Goal: Communication & Community: Answer question/provide support

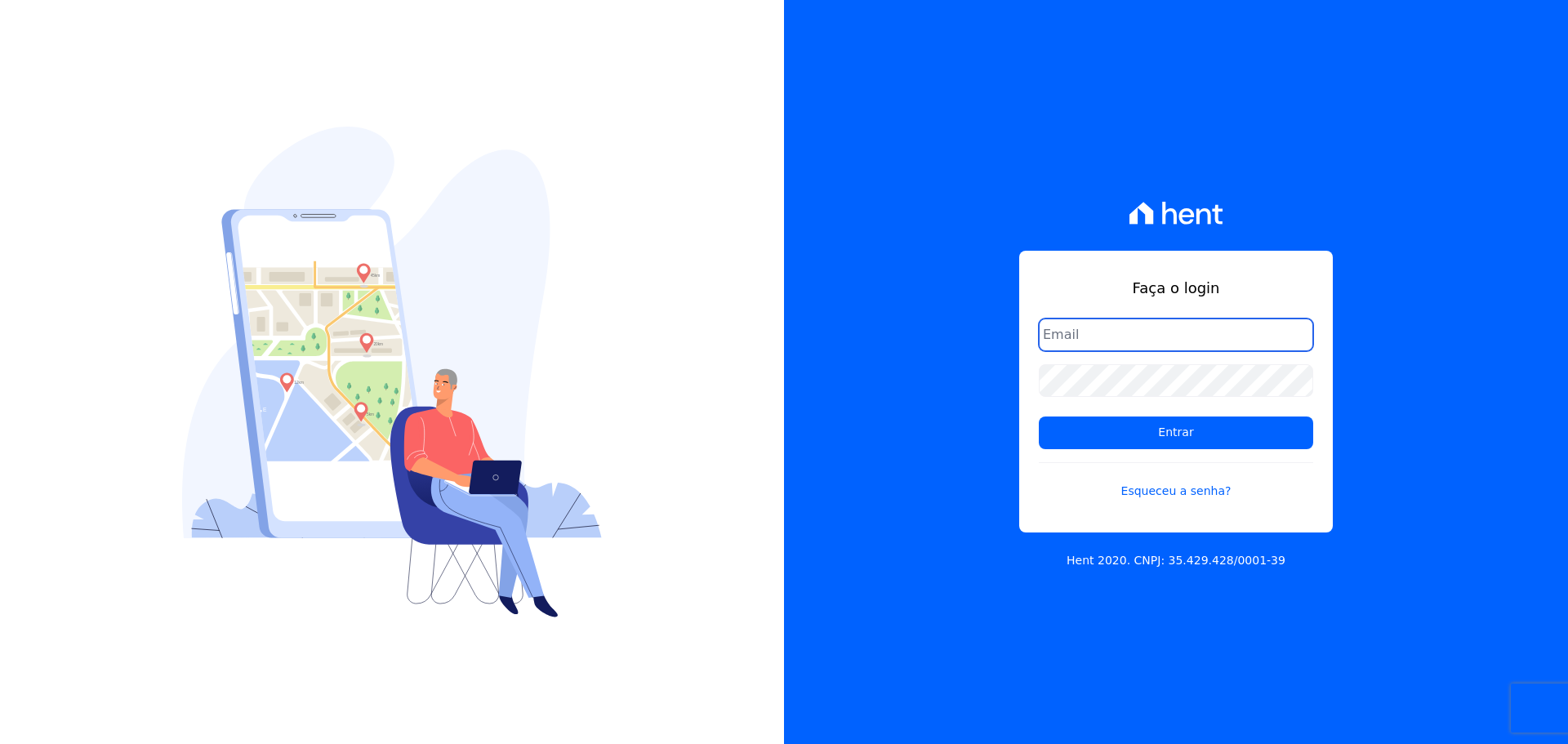
drag, startPoint x: 1085, startPoint y: 329, endPoint x: 1106, endPoint y: 356, distance: 34.2
click at [1085, 329] on input "email" at bounding box center [1176, 335] width 274 height 33
type input "alexandre@trapisa.com.br"
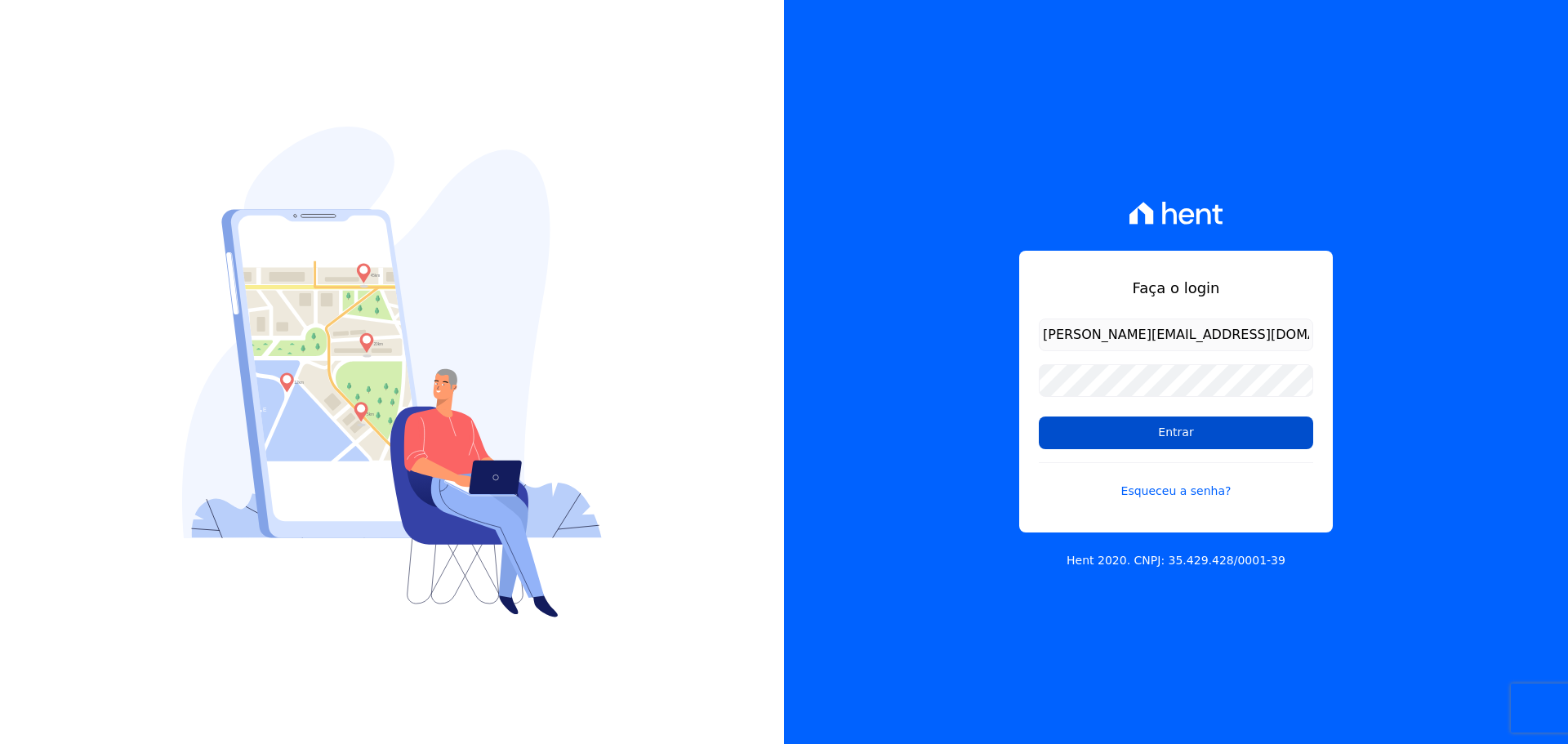
click at [1125, 429] on input "Entrar" at bounding box center [1176, 433] width 274 height 33
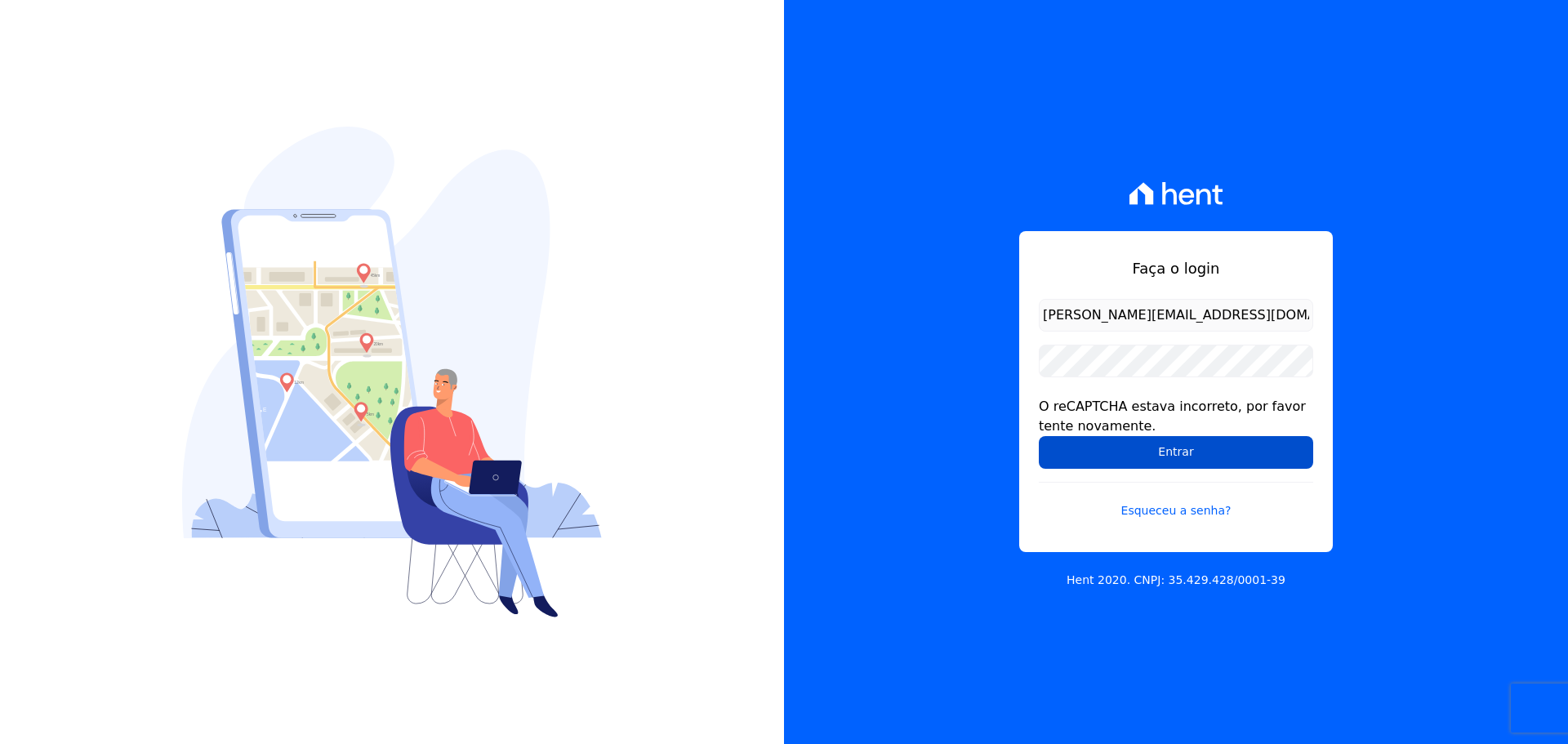
click at [1163, 457] on input "Entrar" at bounding box center [1176, 453] width 274 height 33
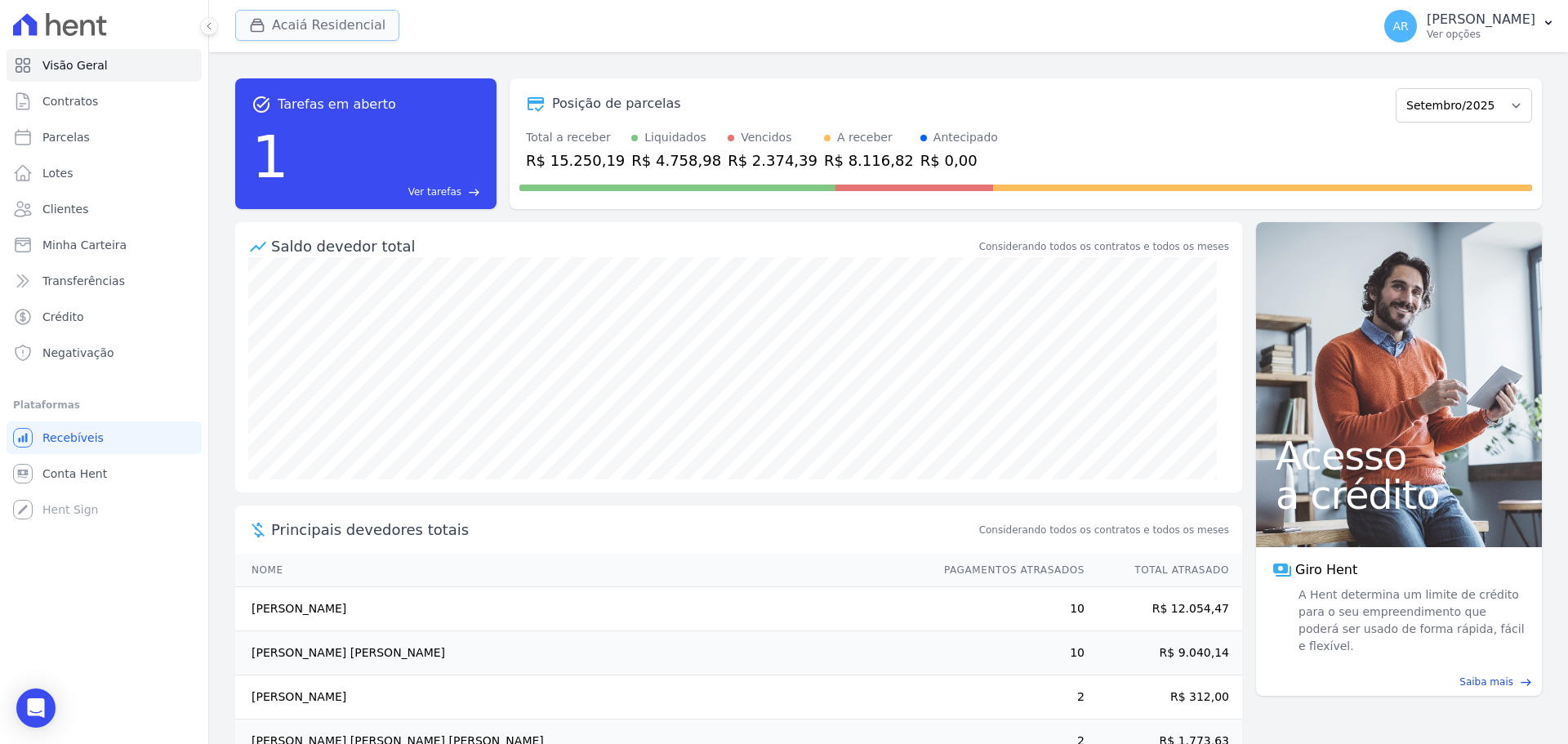
click at [321, 19] on button "Acaiá Residencial" at bounding box center [317, 26] width 164 height 31
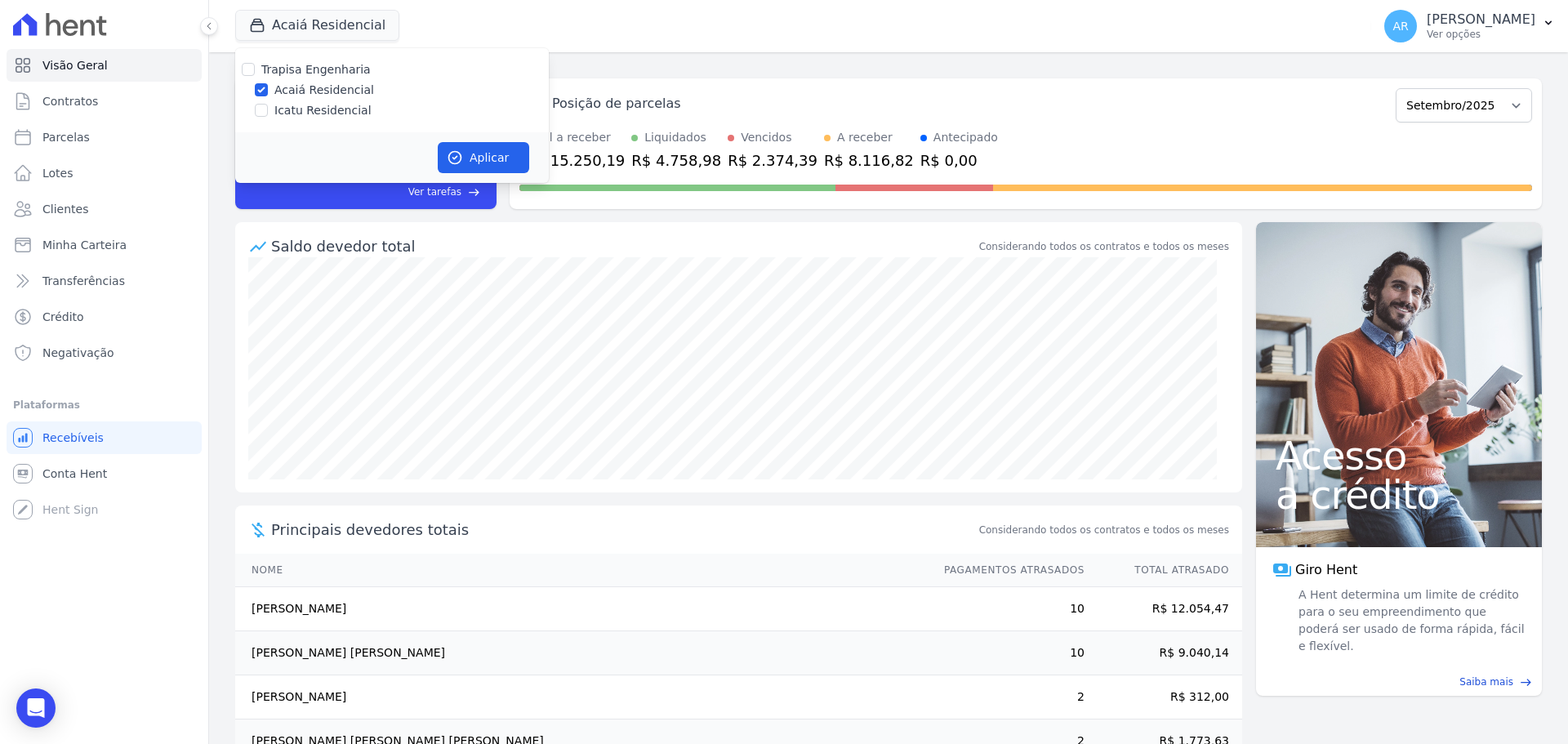
drag, startPoint x: 305, startPoint y: 106, endPoint x: 362, endPoint y: 137, distance: 64.9
click at [305, 107] on label "Icatu Residencial" at bounding box center [323, 111] width 97 height 17
click at [268, 107] on input "Icatu Residencial" at bounding box center [262, 111] width 13 height 13
checkbox input "true"
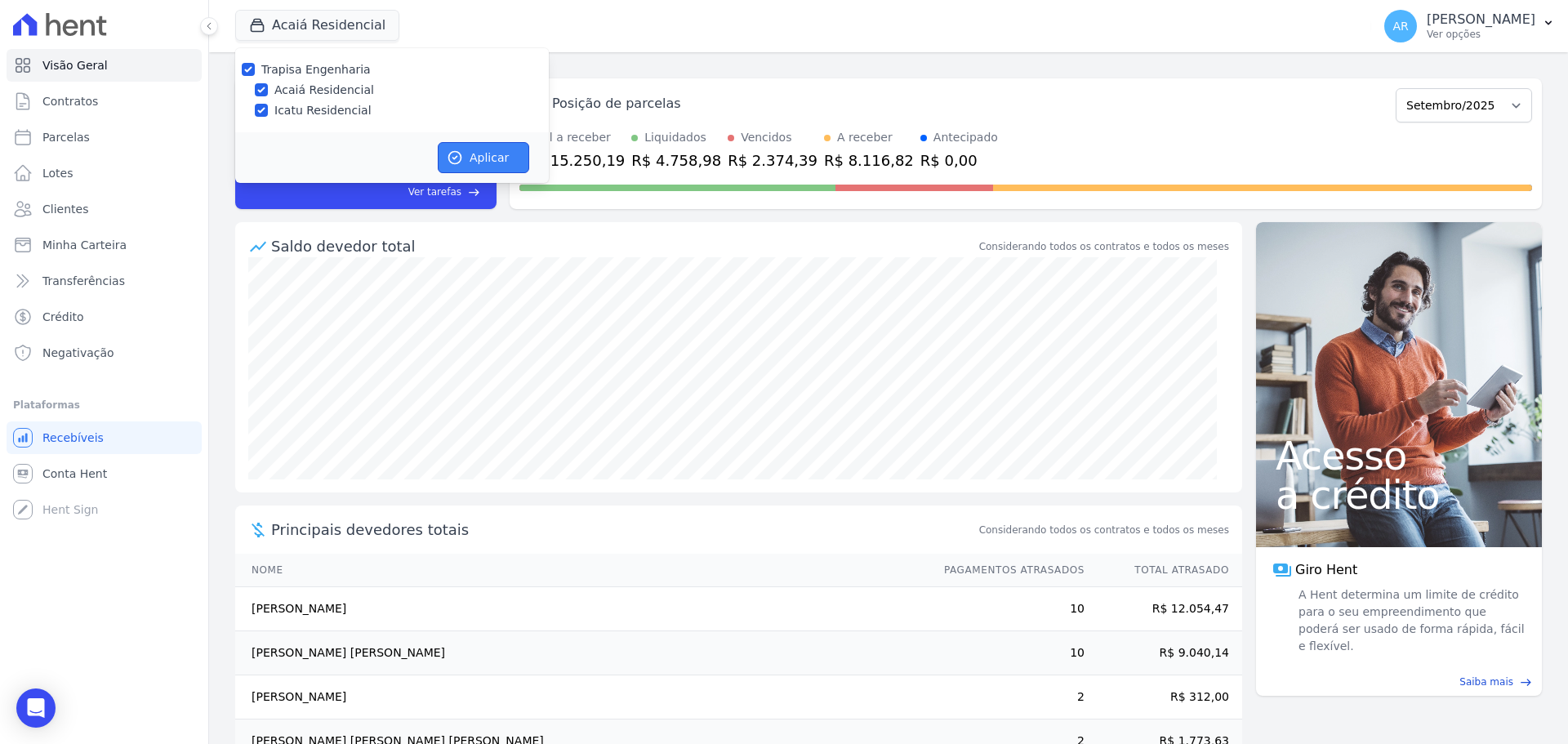
click at [489, 155] on button "Aplicar" at bounding box center [483, 158] width 92 height 31
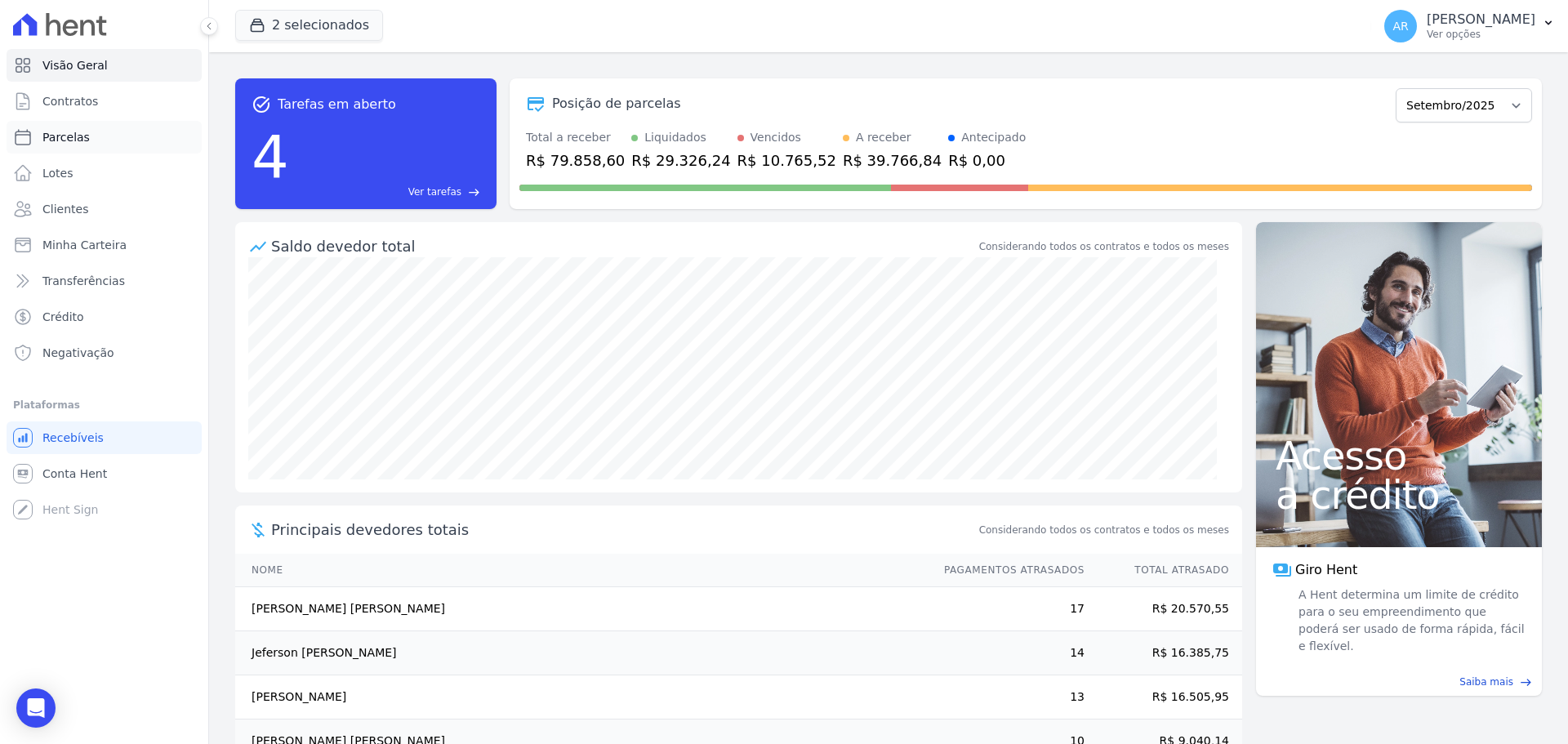
click at [76, 138] on span "Parcelas" at bounding box center [65, 137] width 47 height 17
select select
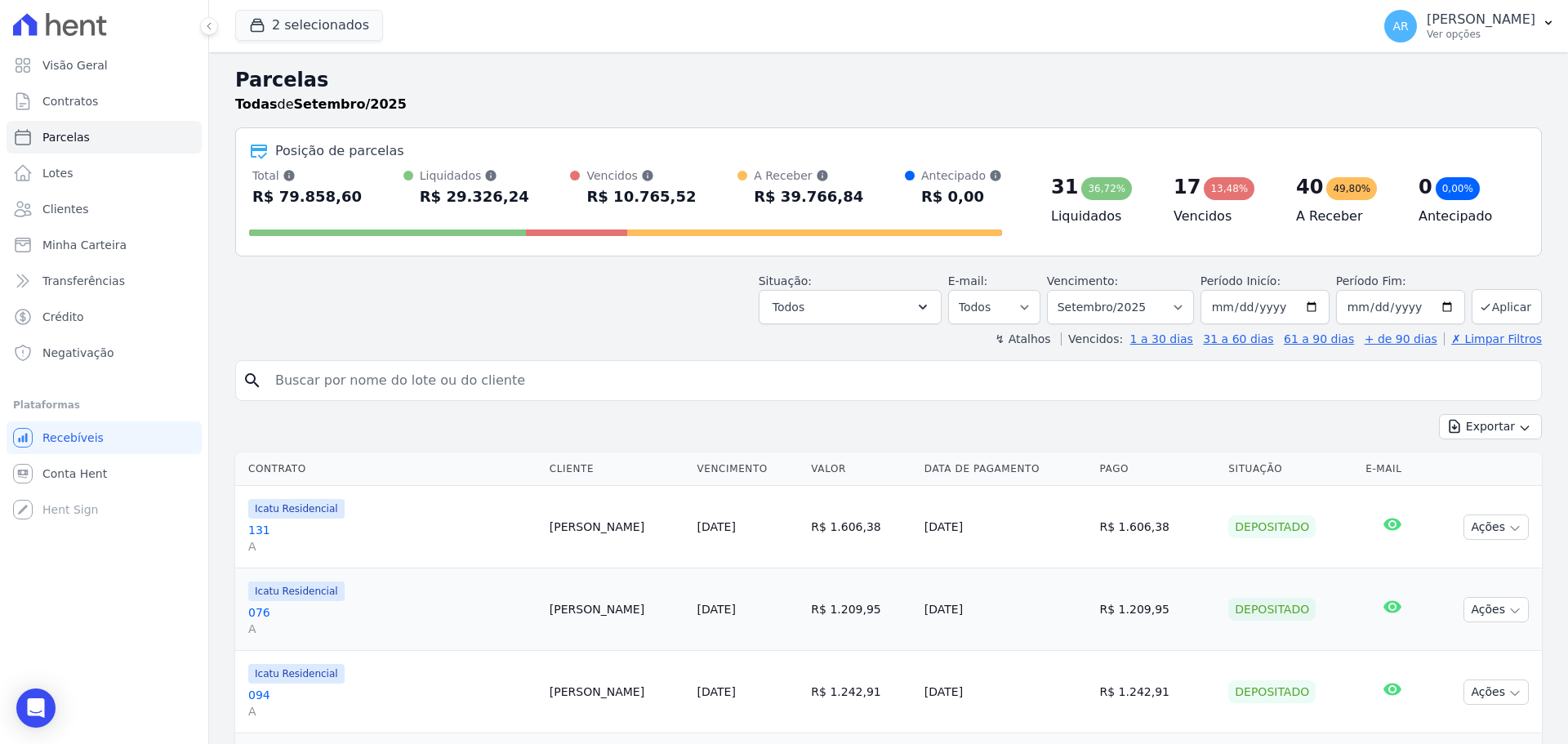
click at [372, 388] on input "search" at bounding box center [899, 381] width 1269 height 33
type input "[PERSON_NAME]"
select select
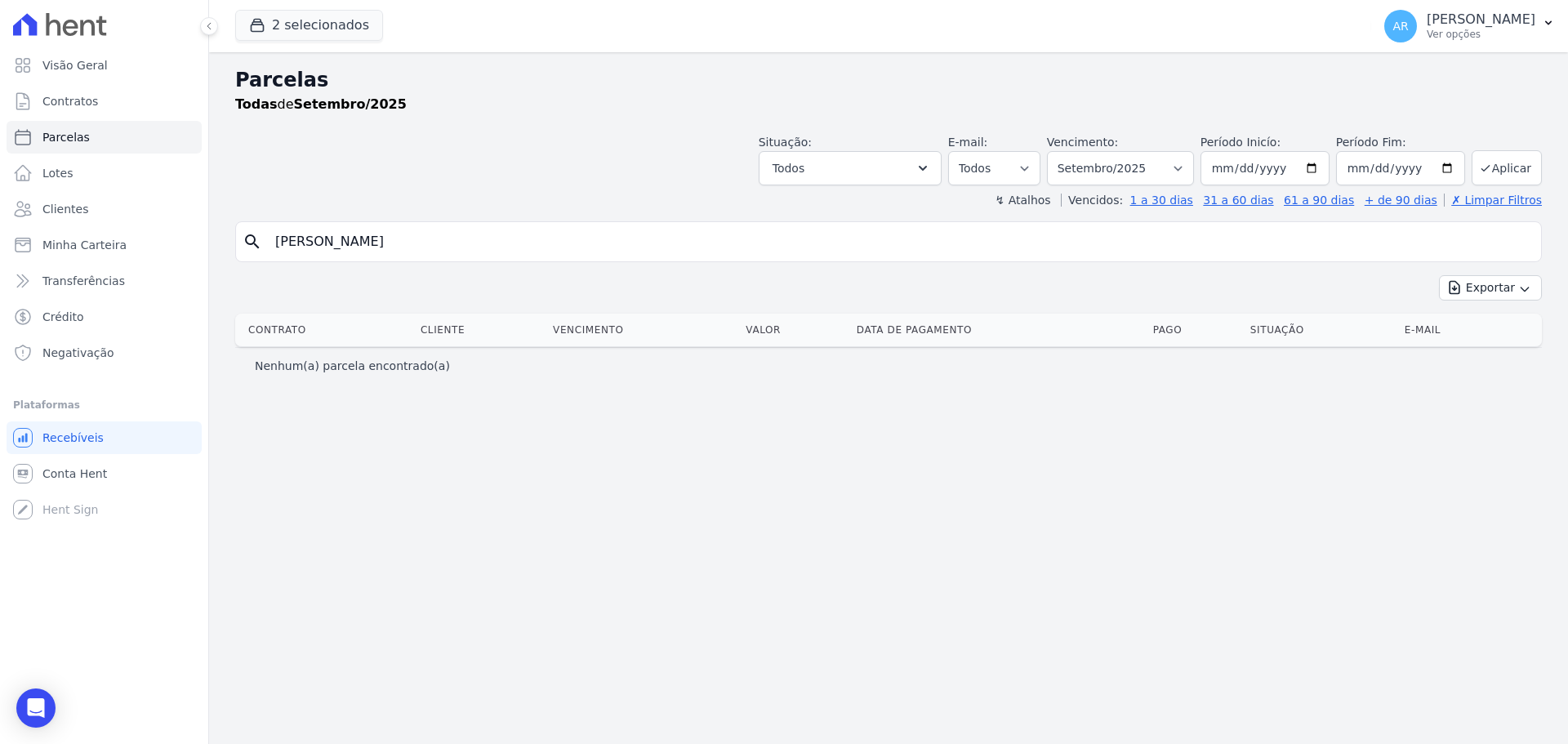
click at [330, 238] on input "[PERSON_NAME]" at bounding box center [899, 242] width 1269 height 33
type input "thiago"
select select
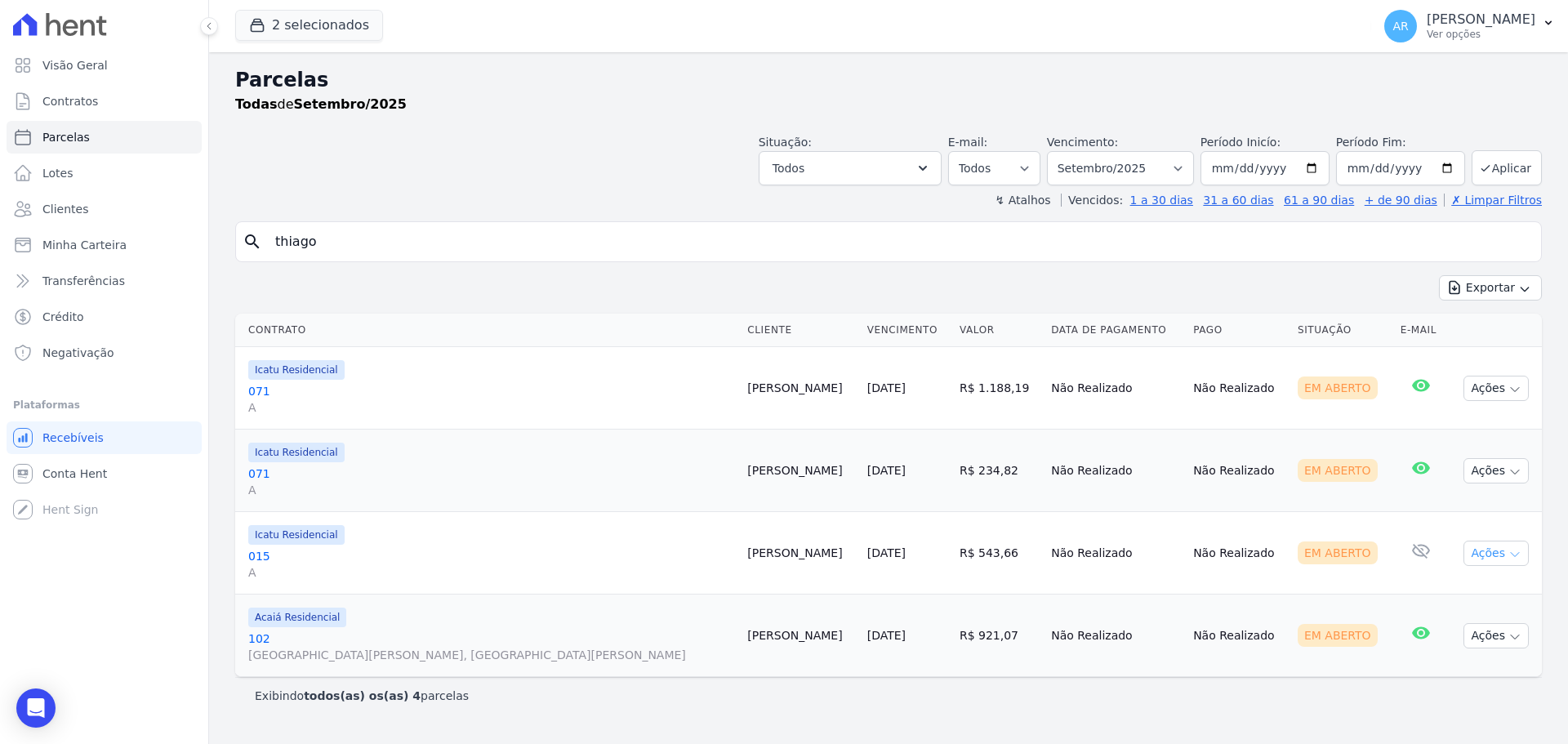
click at [1472, 546] on button "Ações" at bounding box center [1495, 553] width 65 height 26
click at [1187, 553] on td "Não Realizado" at bounding box center [1239, 553] width 105 height 83
click at [860, 541] on td "[DATE]" at bounding box center [907, 553] width 92 height 83
click at [264, 543] on span "Icatu Residencial" at bounding box center [296, 535] width 97 height 20
click at [406, 393] on link "071 A" at bounding box center [491, 400] width 486 height 33
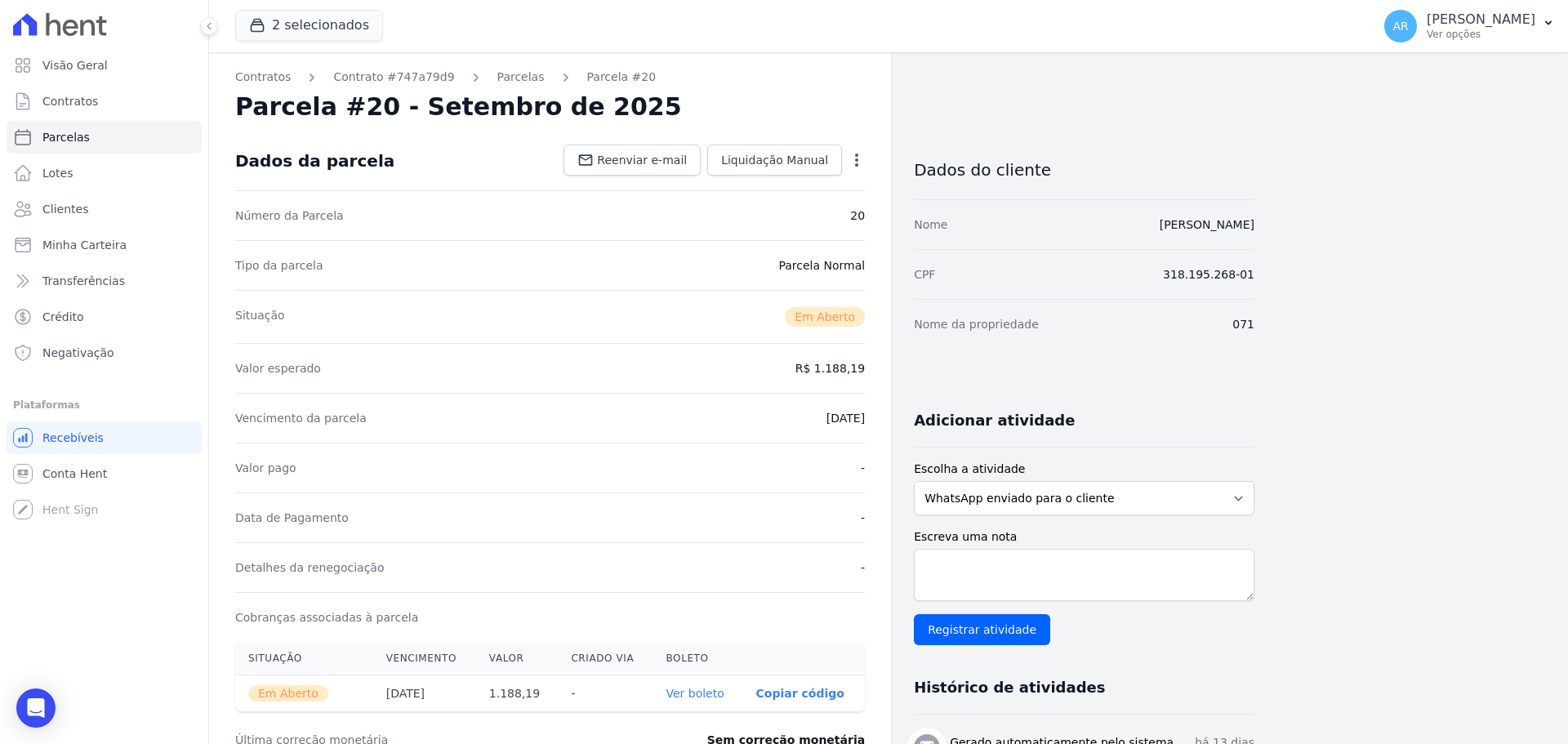
click at [855, 162] on icon "button" at bounding box center [857, 160] width 17 height 17
click at [796, 211] on link "Cancelar Cobrança" at bounding box center [786, 211] width 144 height 30
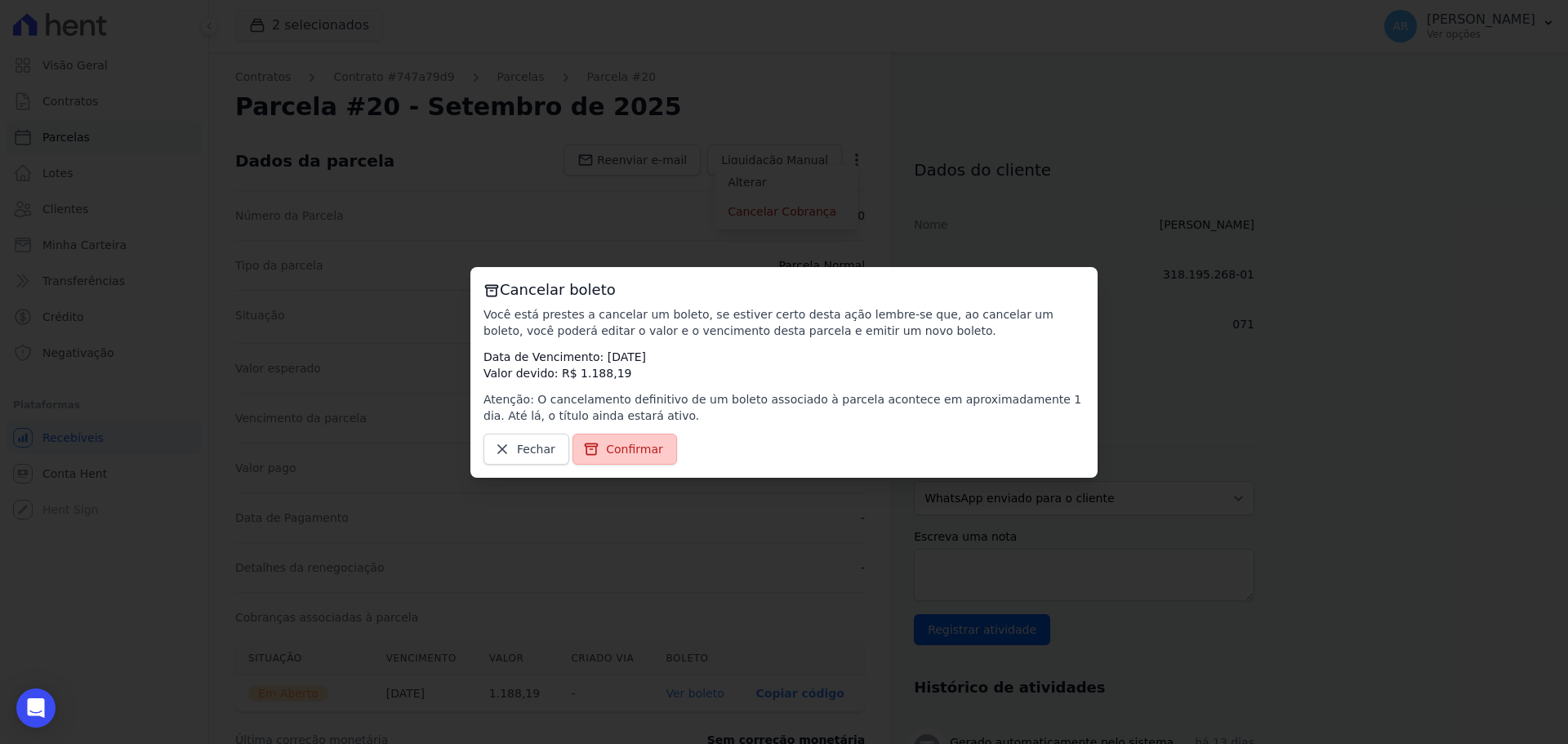
click at [609, 454] on span "Confirmar" at bounding box center [634, 449] width 57 height 17
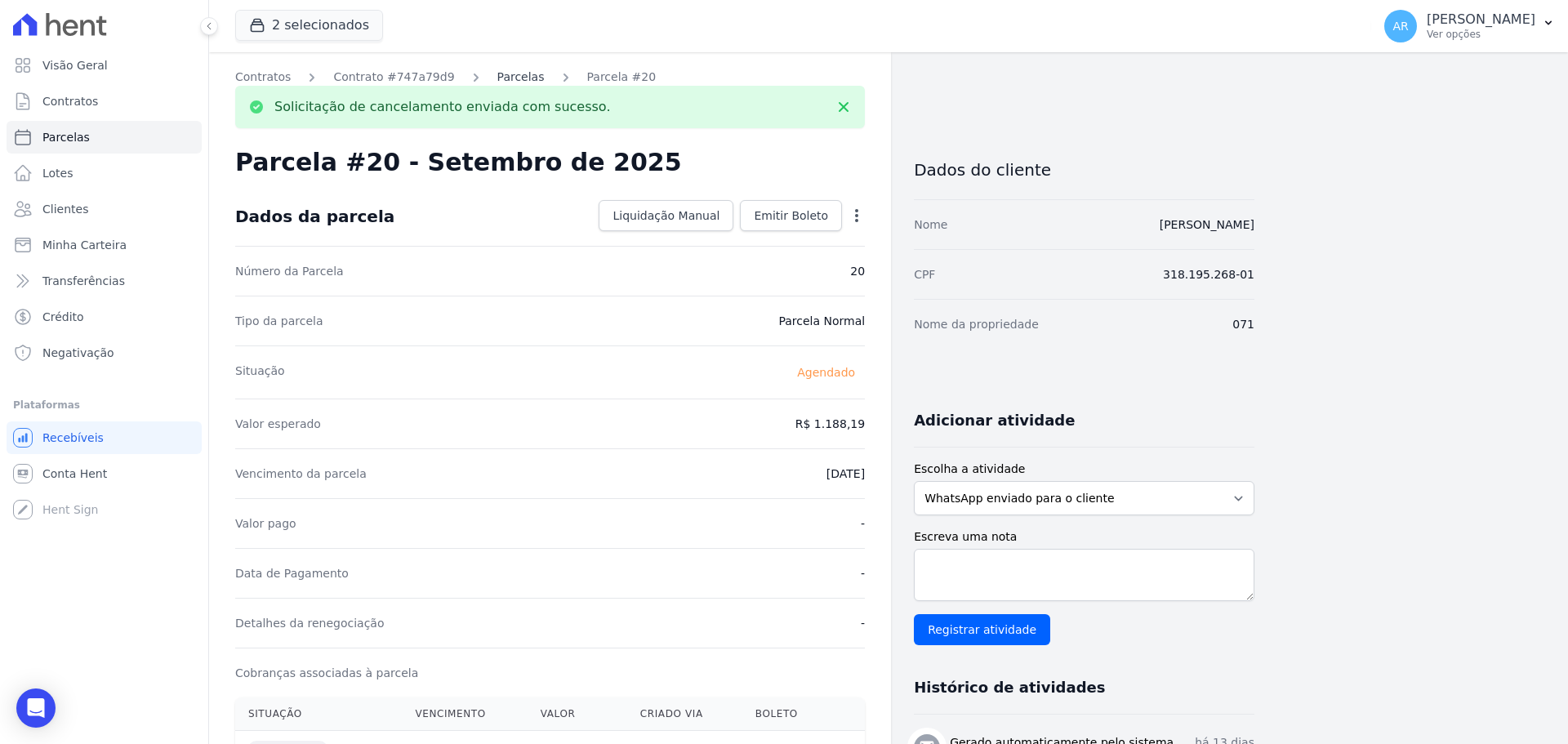
click at [497, 76] on link "Parcelas" at bounding box center [520, 77] width 47 height 17
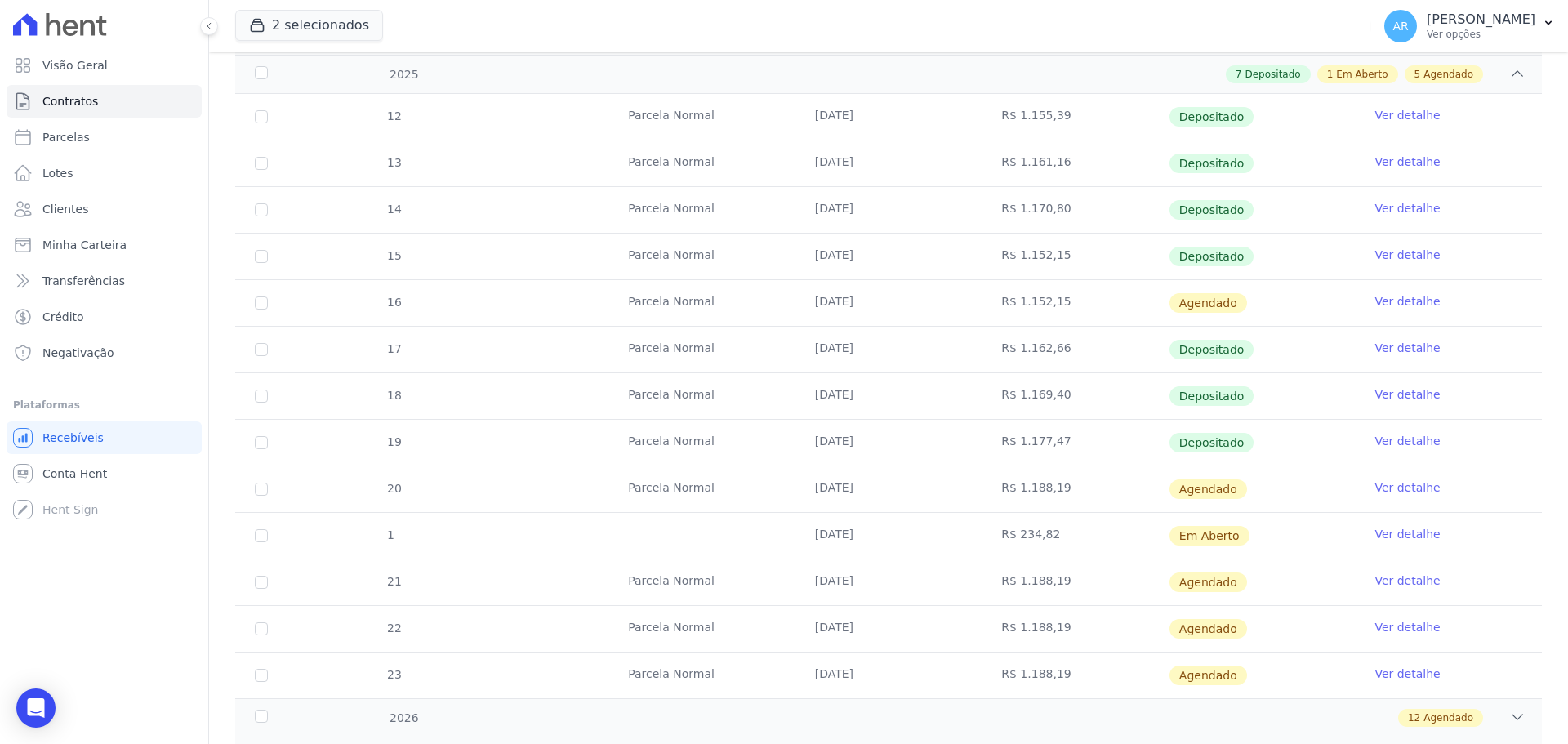
scroll to position [327, 0]
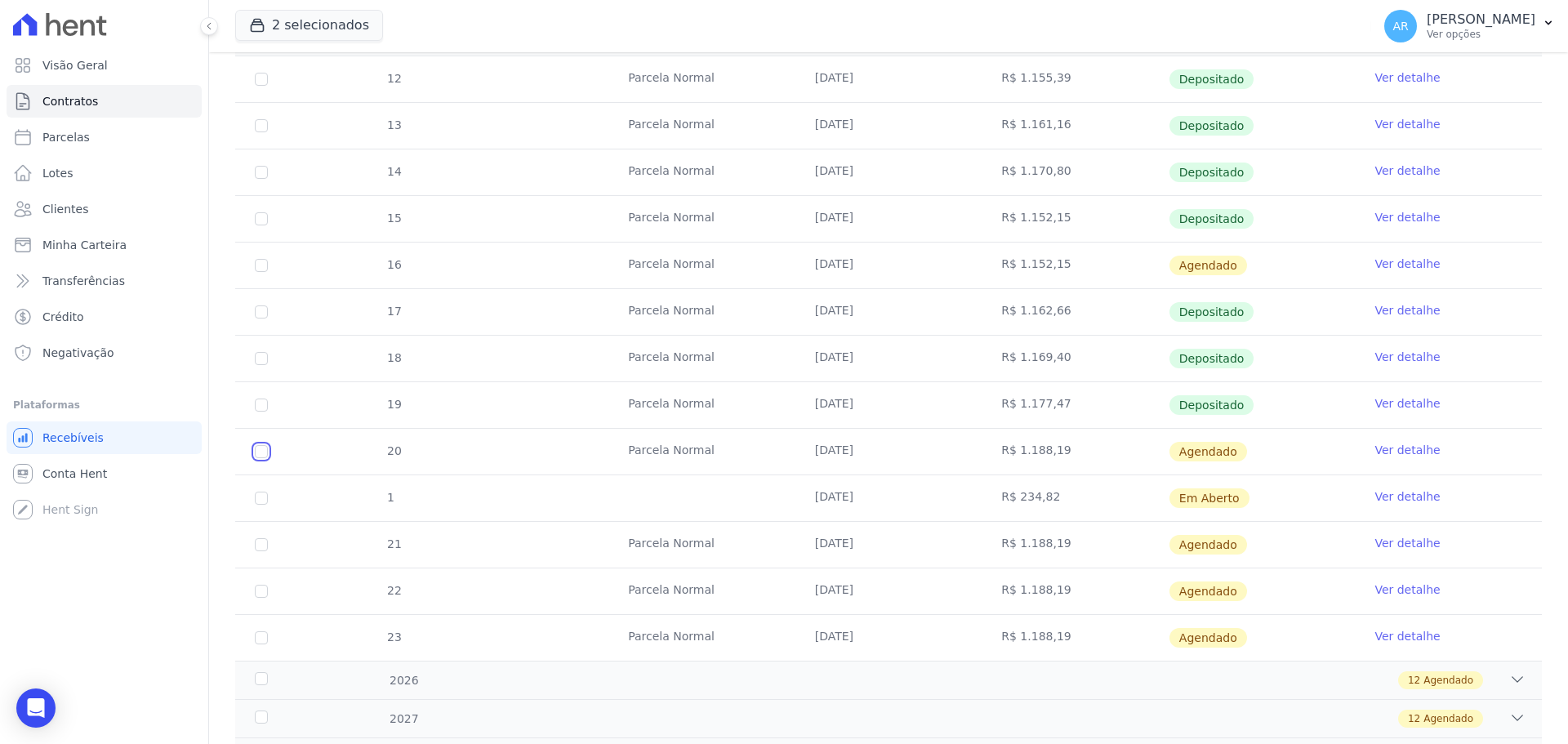
click at [260, 448] on input "checkbox" at bounding box center [262, 452] width 13 height 13
checkbox input "true"
click at [261, 488] on td "1" at bounding box center [261, 498] width 52 height 45
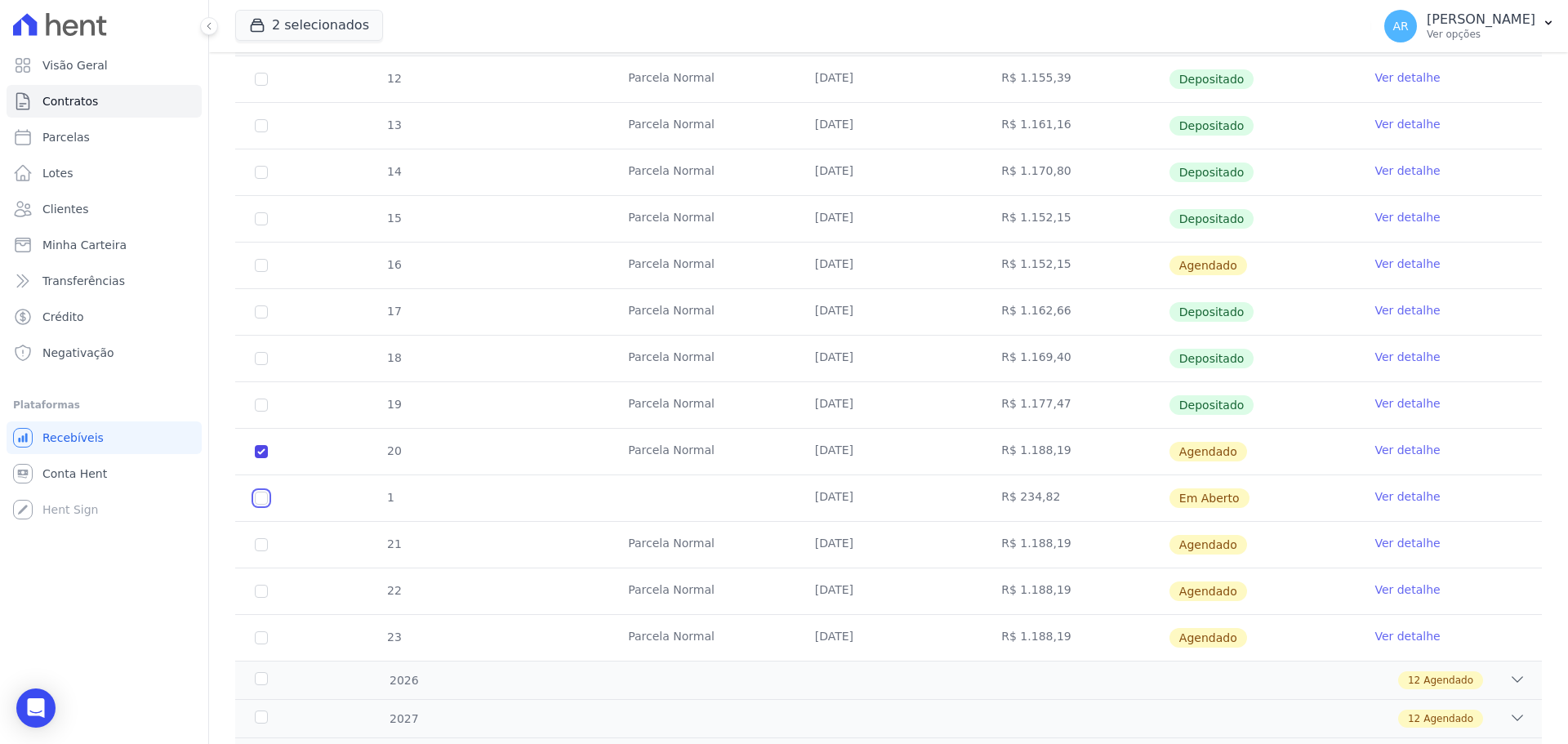
click at [258, 497] on input "checkbox" at bounding box center [262, 498] width 13 height 13
checkbox input "true"
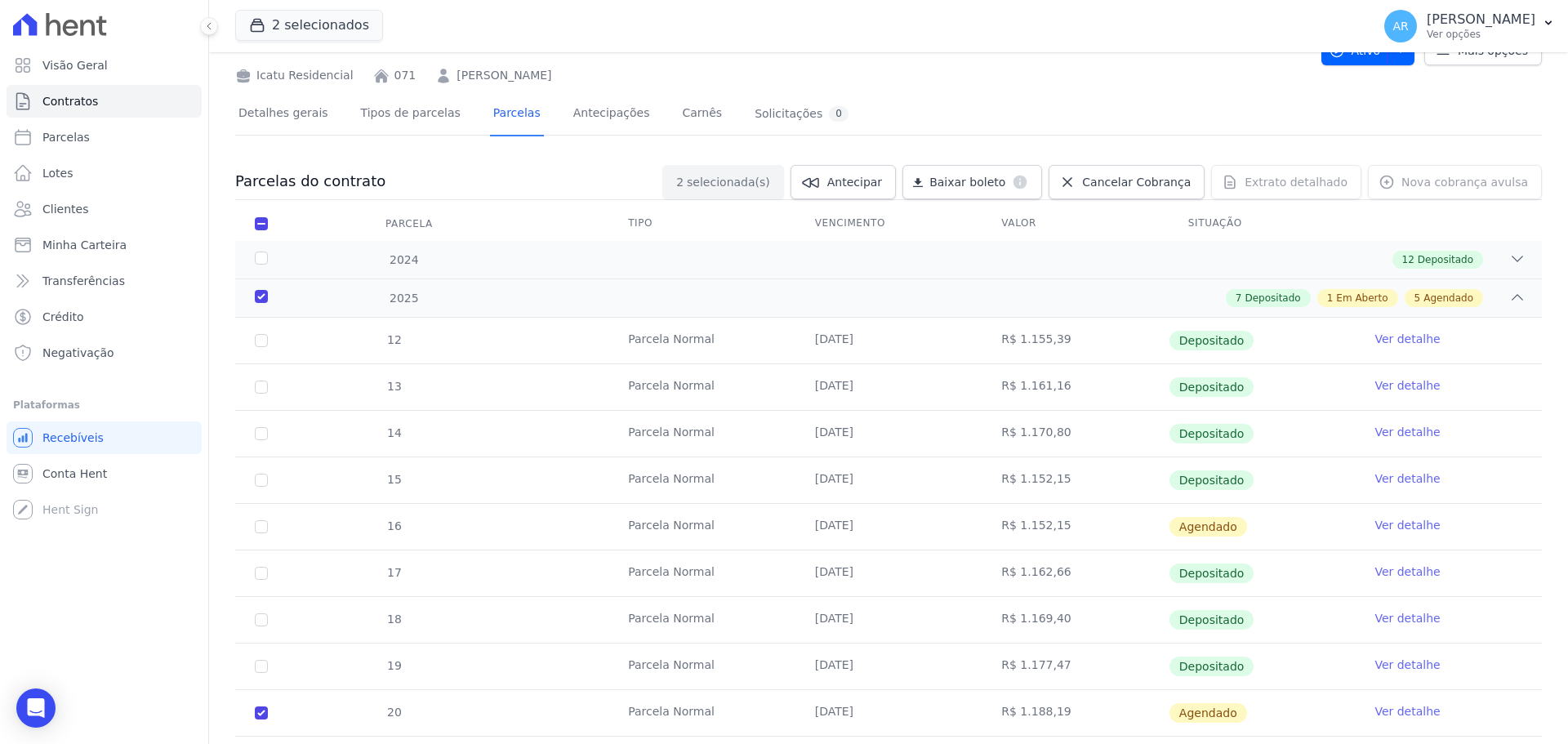
scroll to position [0, 0]
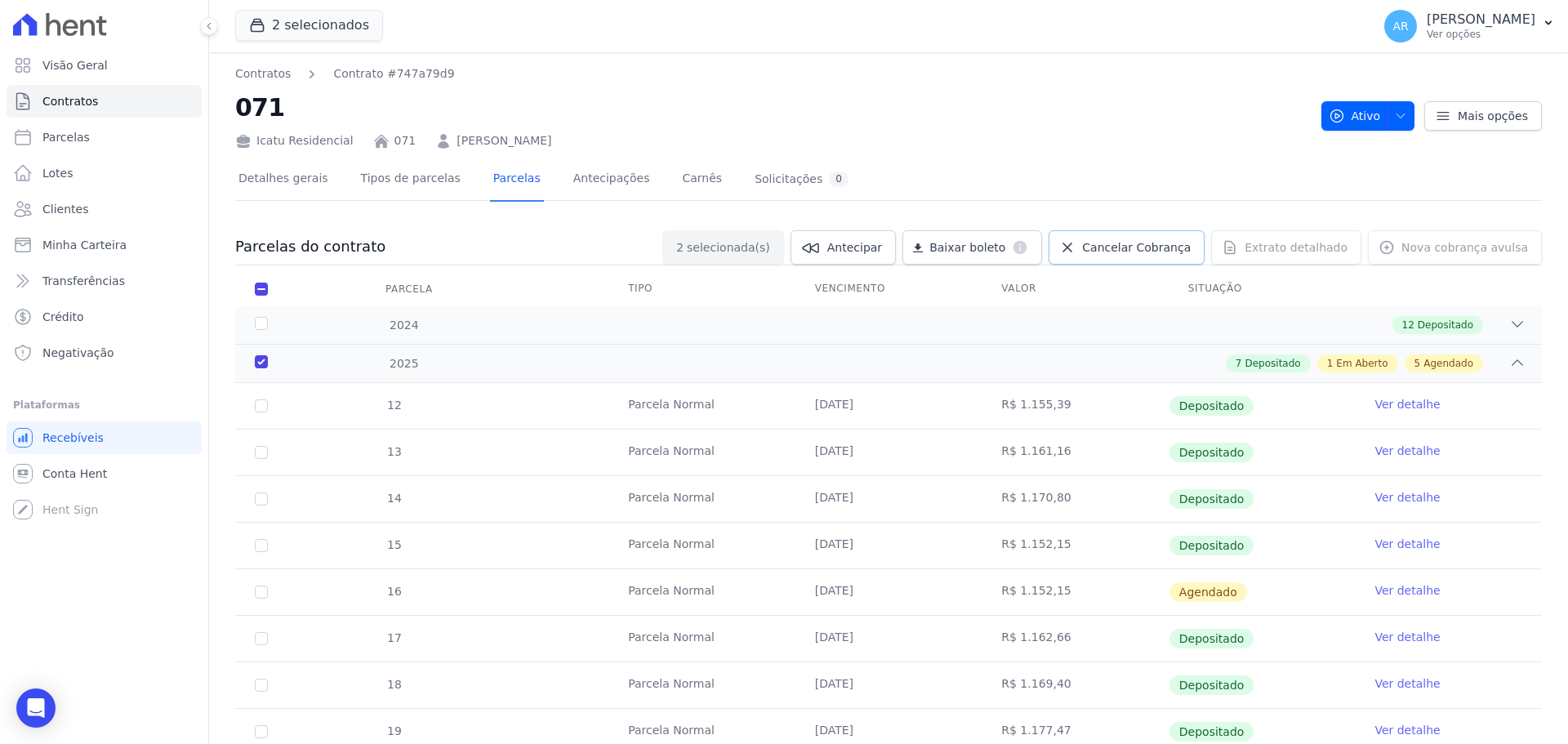
click at [1109, 245] on span "Cancelar Cobrança" at bounding box center [1136, 248] width 109 height 17
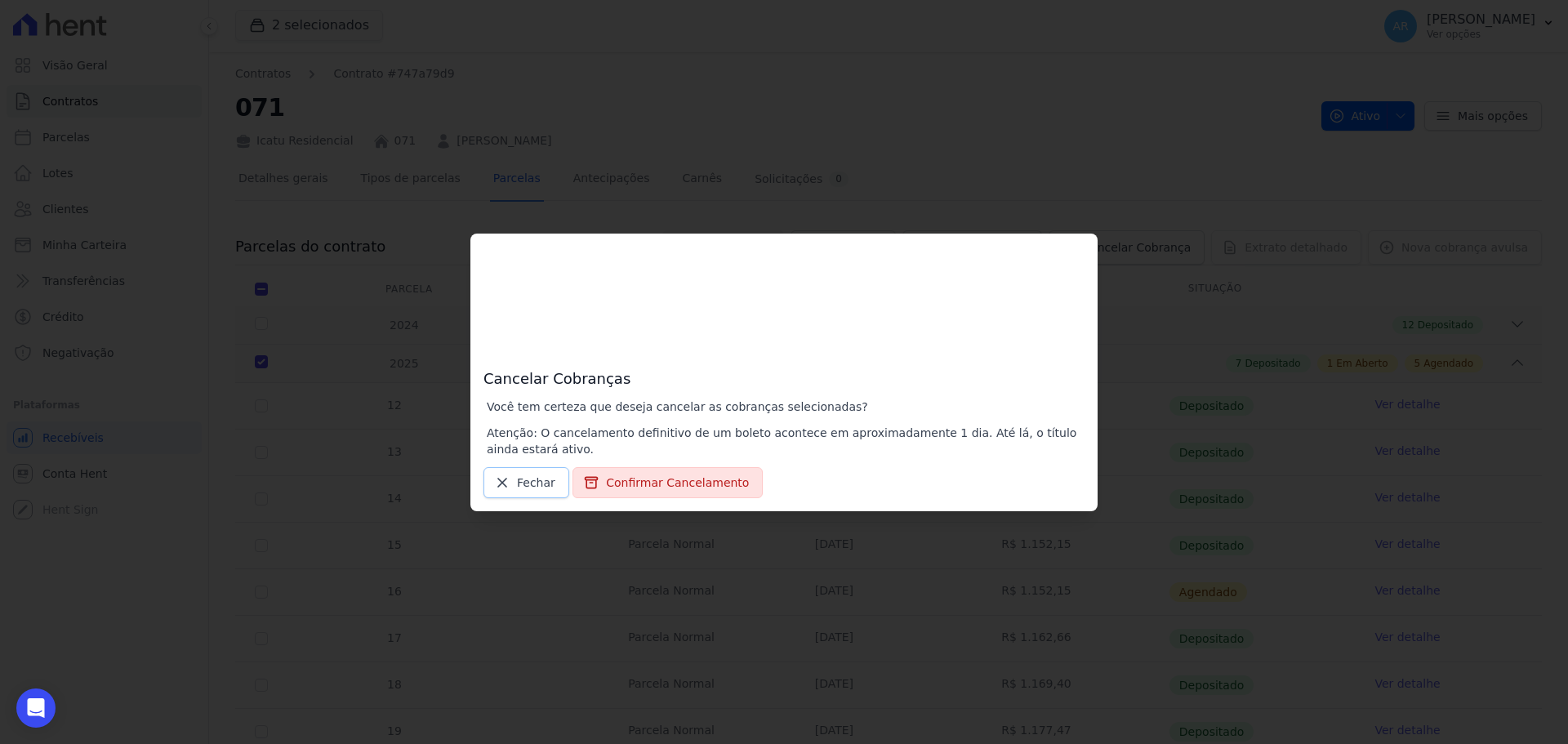
click at [494, 495] on link "Fechar" at bounding box center [526, 483] width 86 height 31
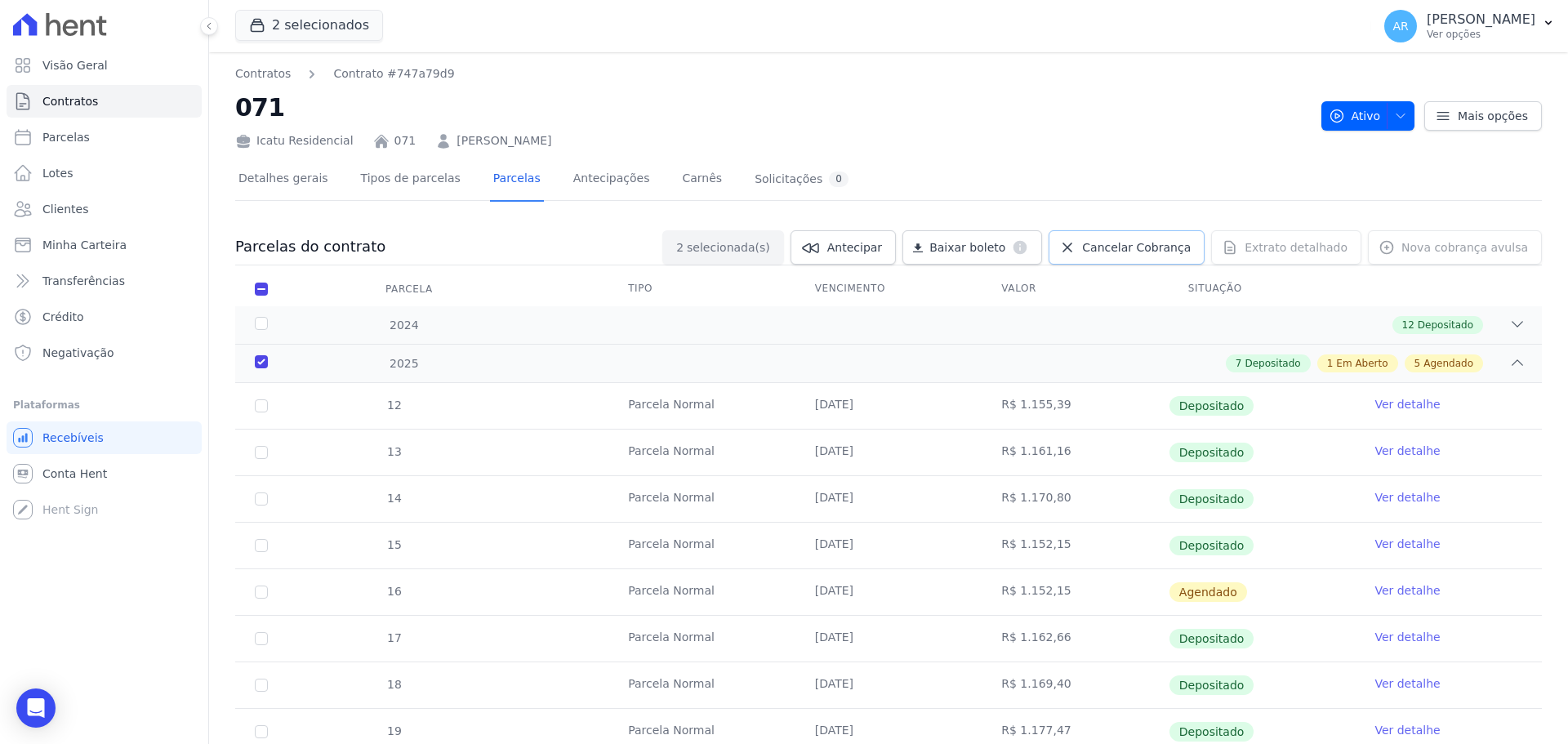
click at [1109, 248] on span "Cancelar Cobrança" at bounding box center [1136, 248] width 109 height 17
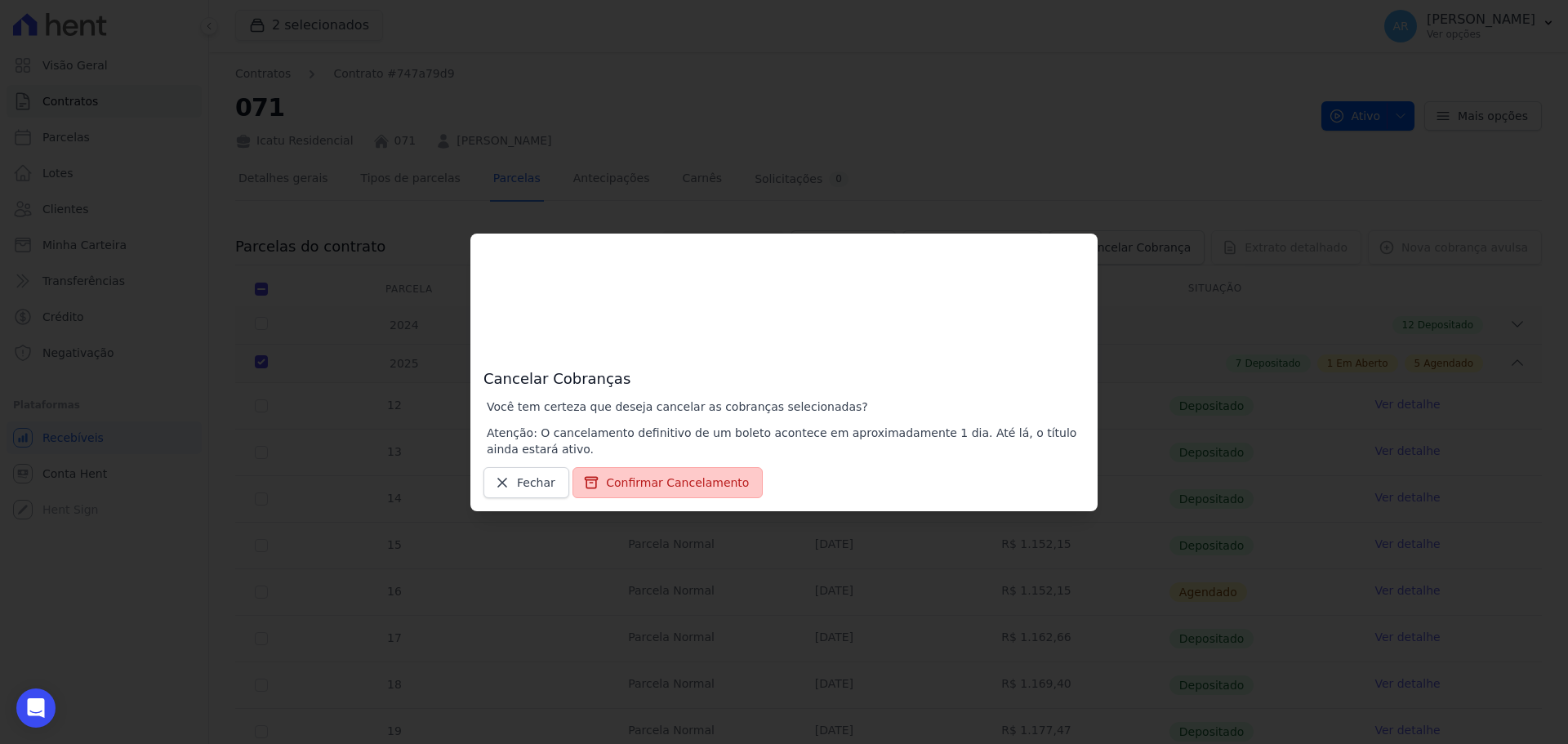
click at [643, 482] on button "Confirmar Cancelamento" at bounding box center [667, 483] width 190 height 31
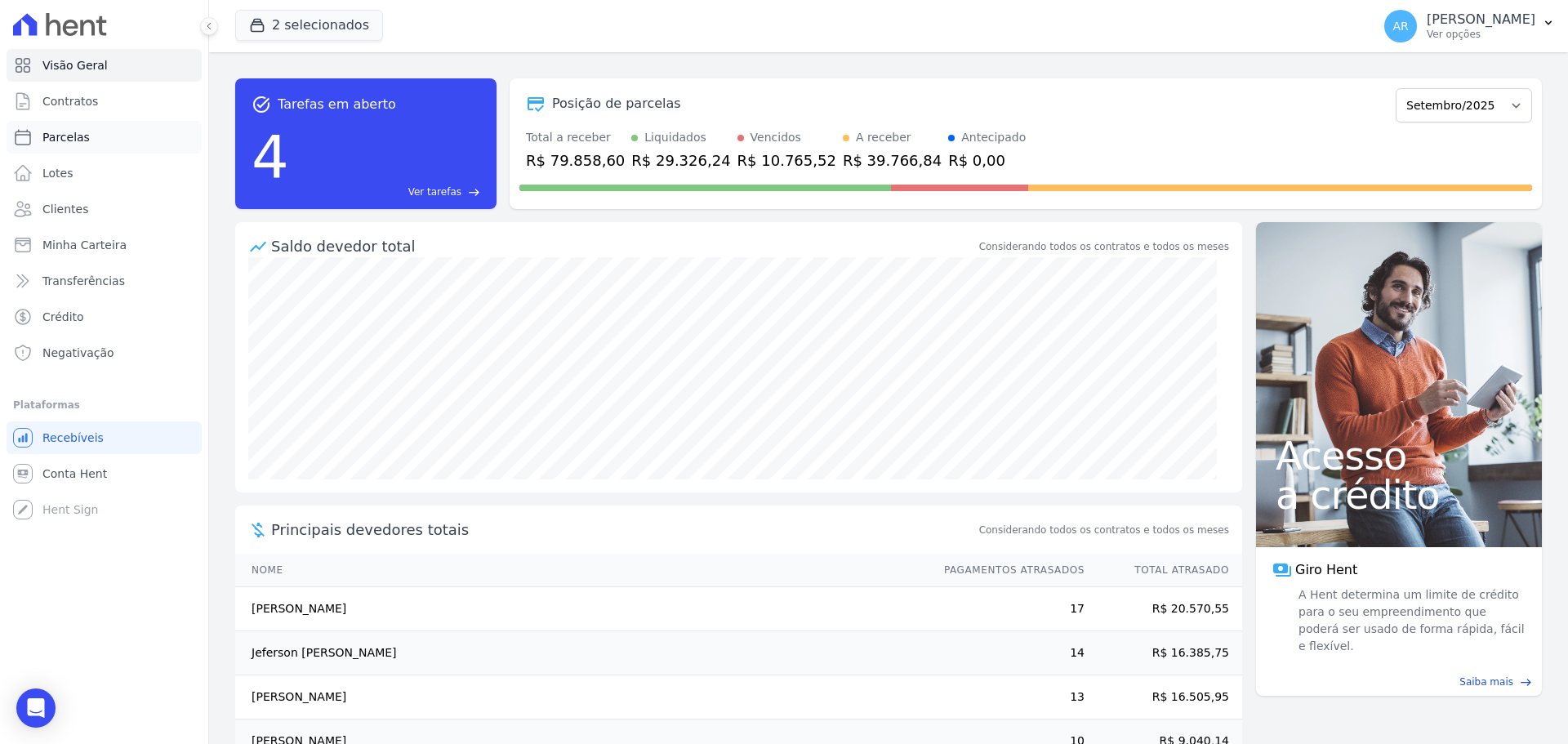
click at [71, 140] on span "Parcelas" at bounding box center [65, 137] width 47 height 17
select select
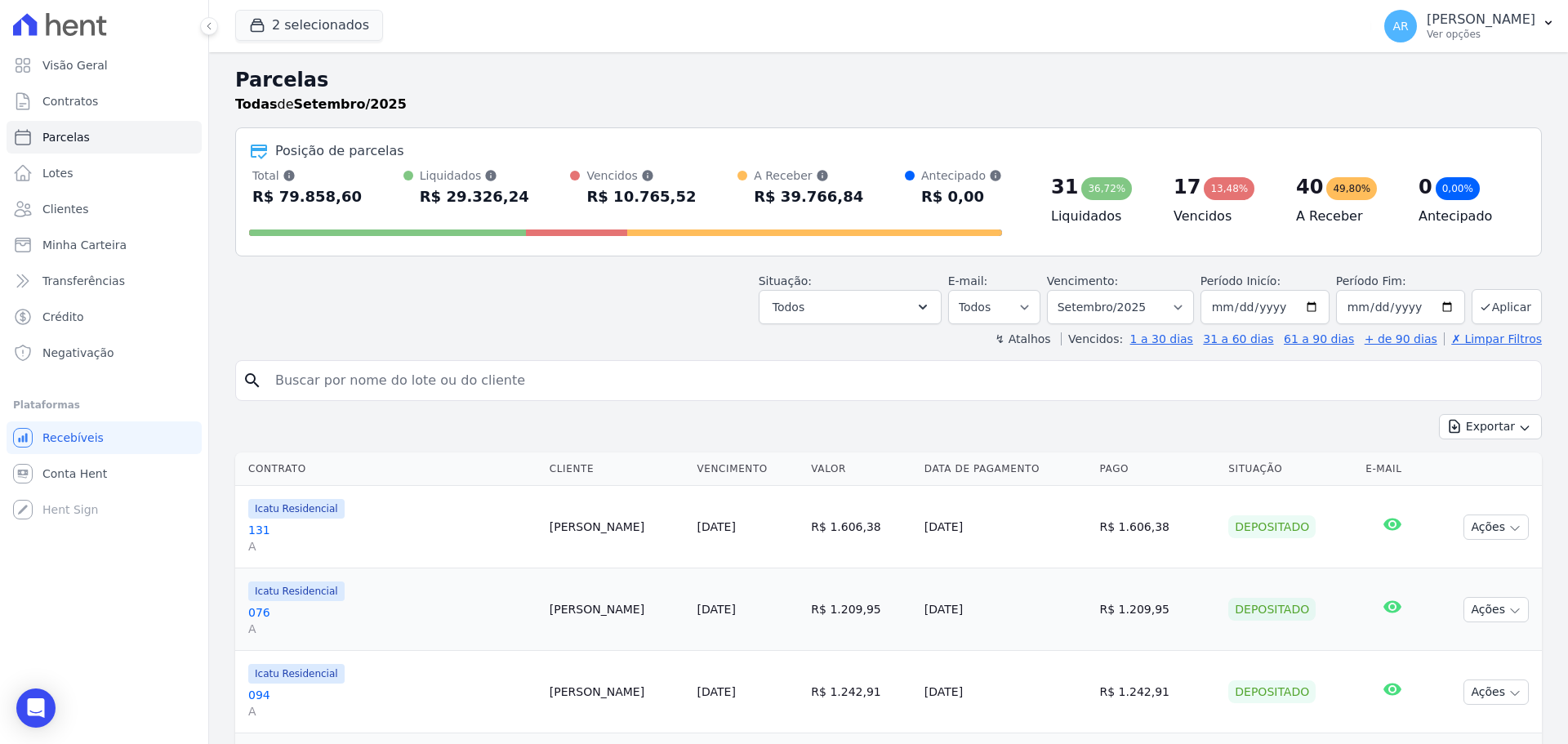
click at [512, 379] on input "search" at bounding box center [899, 381] width 1269 height 33
type input "[PERSON_NAME]"
select select
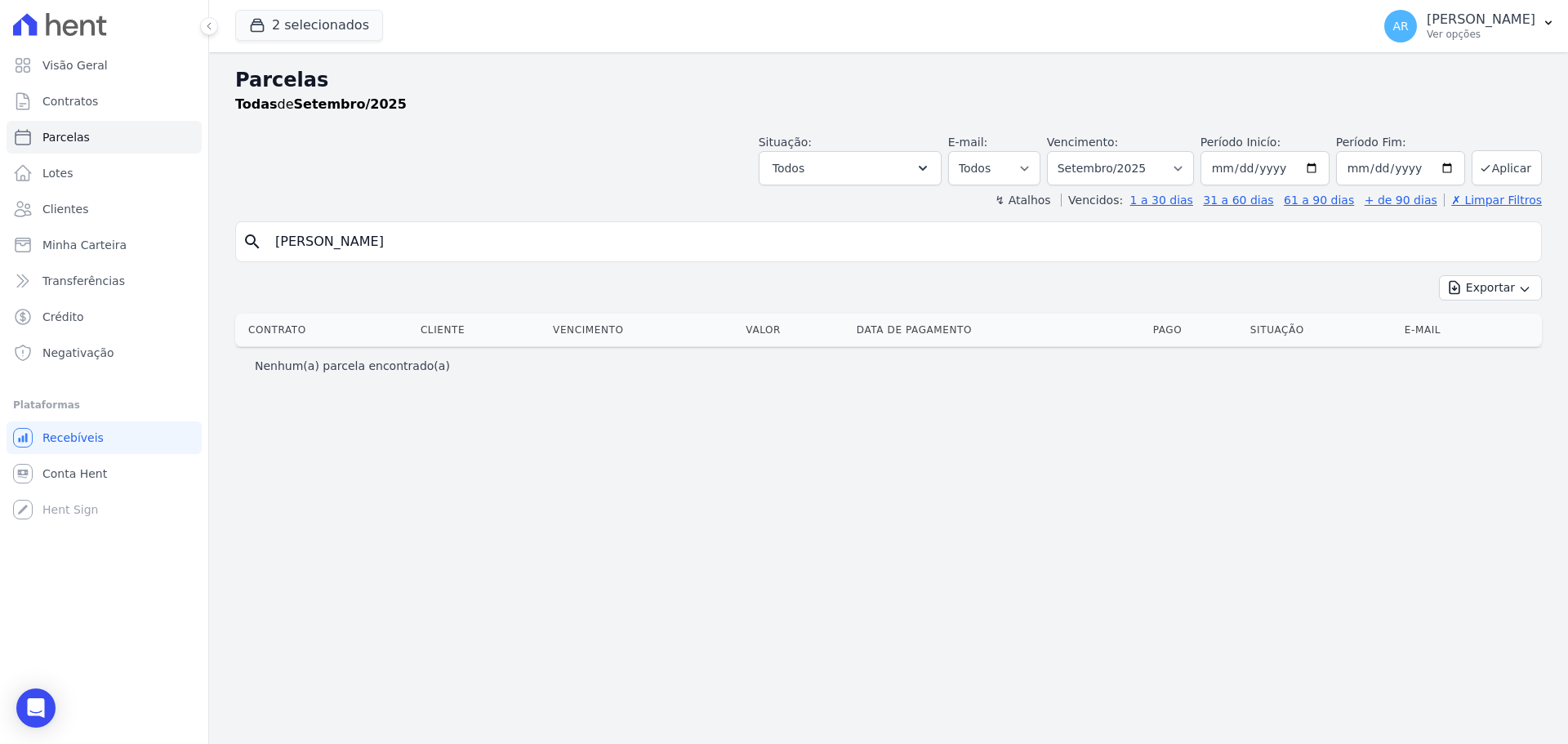
click at [333, 244] on input "[PERSON_NAME]" at bounding box center [899, 242] width 1269 height 33
type input "thiago"
select select
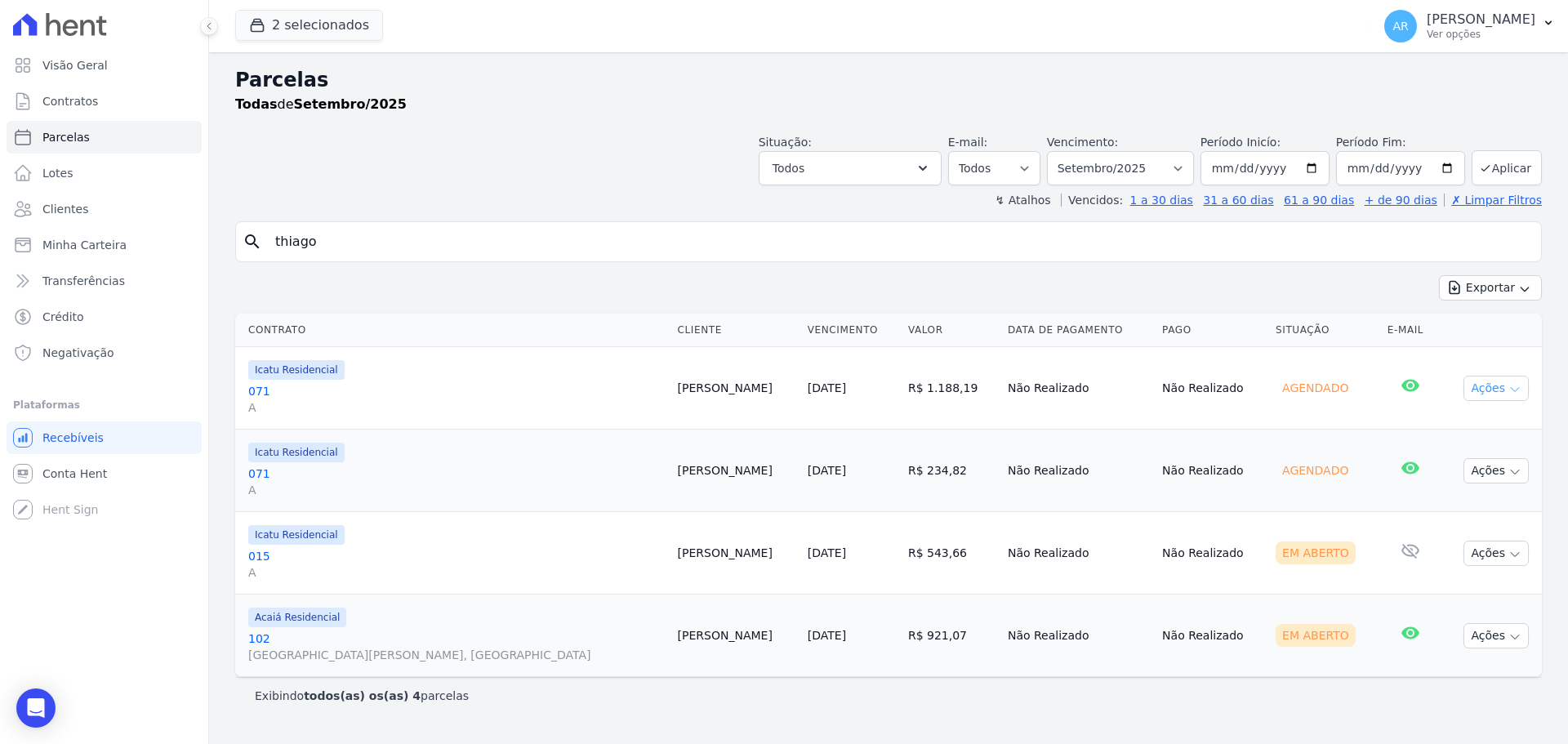
click at [1484, 391] on button "Ações" at bounding box center [1495, 388] width 65 height 26
click at [1458, 420] on link "Ver boleto" at bounding box center [1490, 425] width 157 height 31
click at [40, 694] on div "Open Intercom Messenger" at bounding box center [36, 708] width 43 height 43
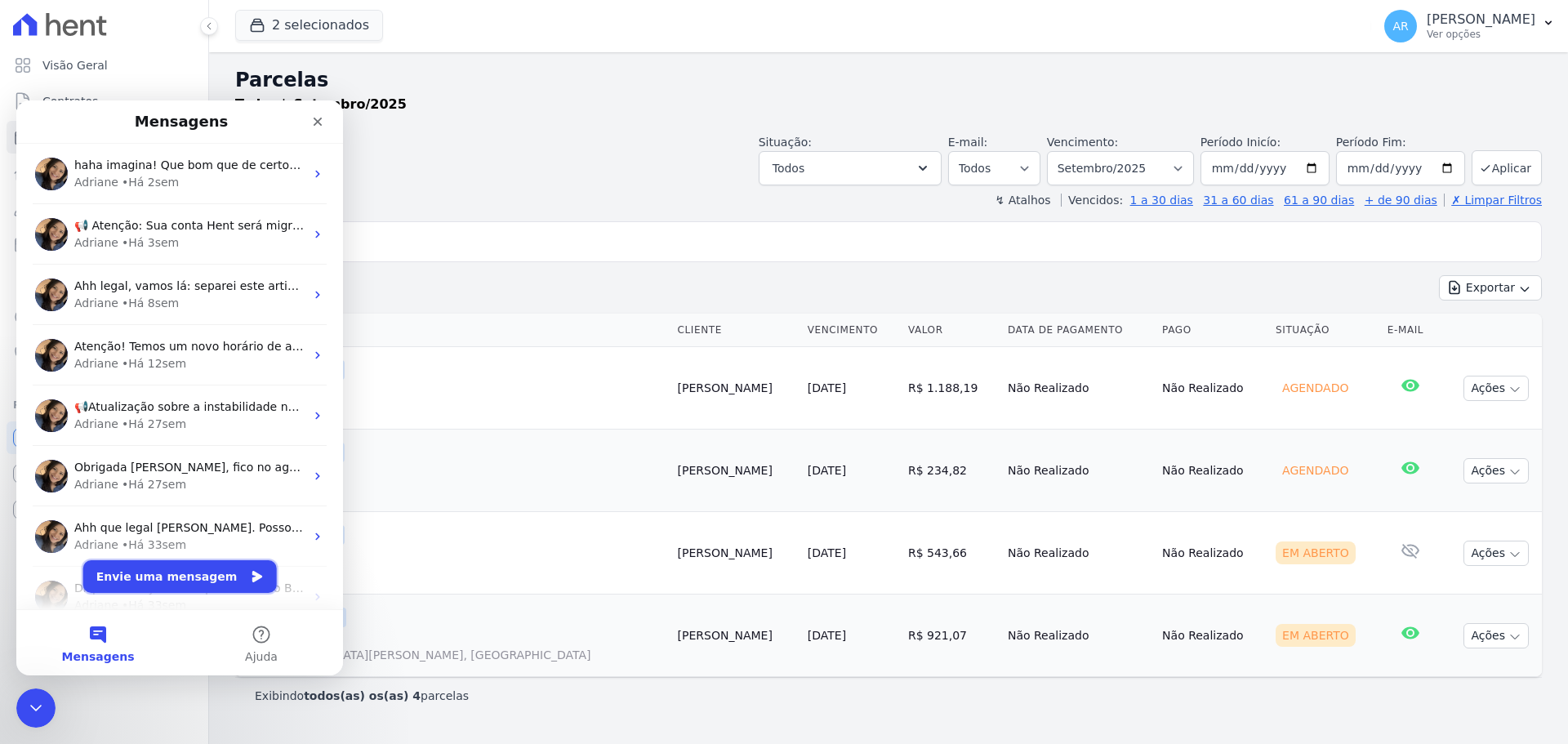
click at [142, 587] on button "Envie uma mensagem" at bounding box center [180, 576] width 193 height 33
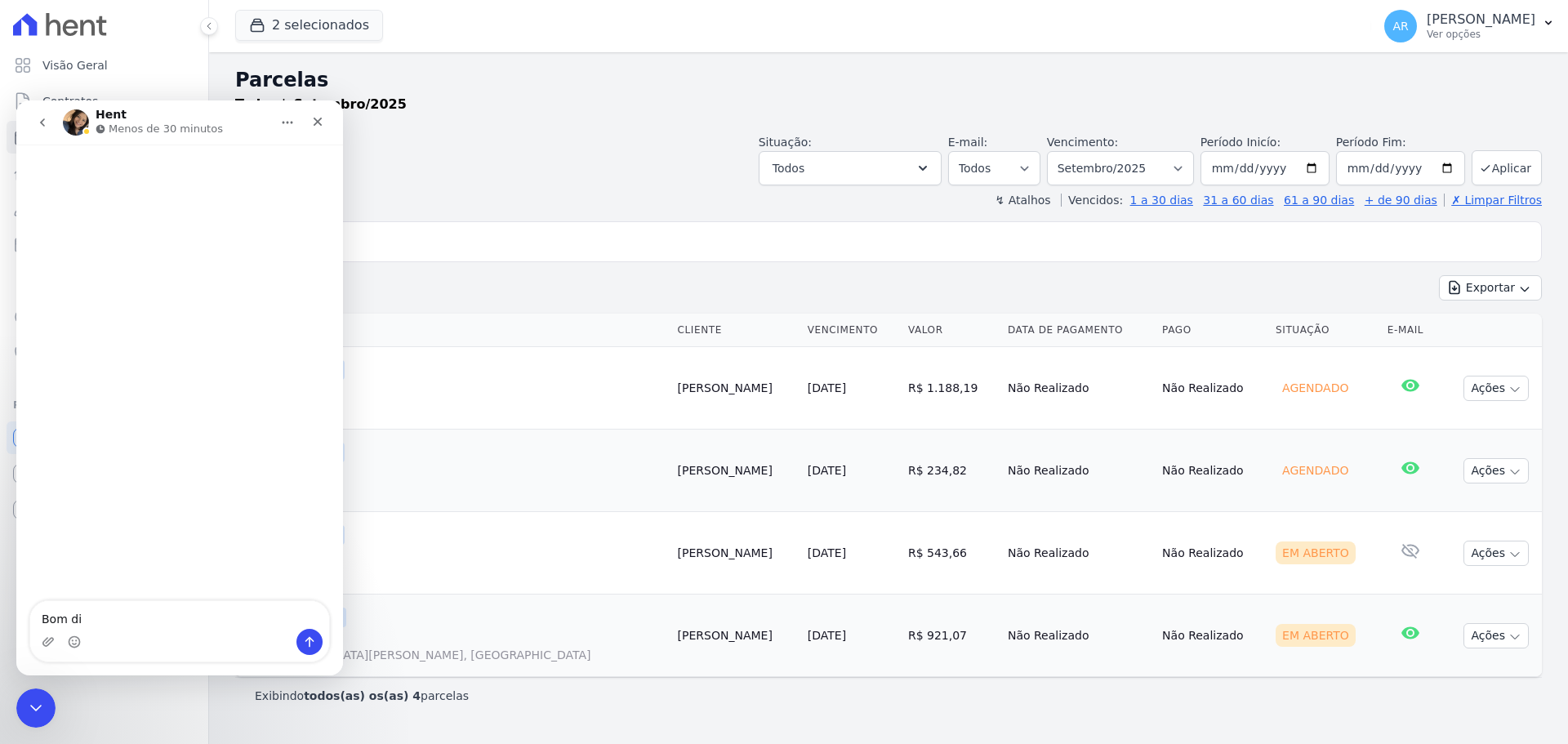
type textarea "Bom dia"
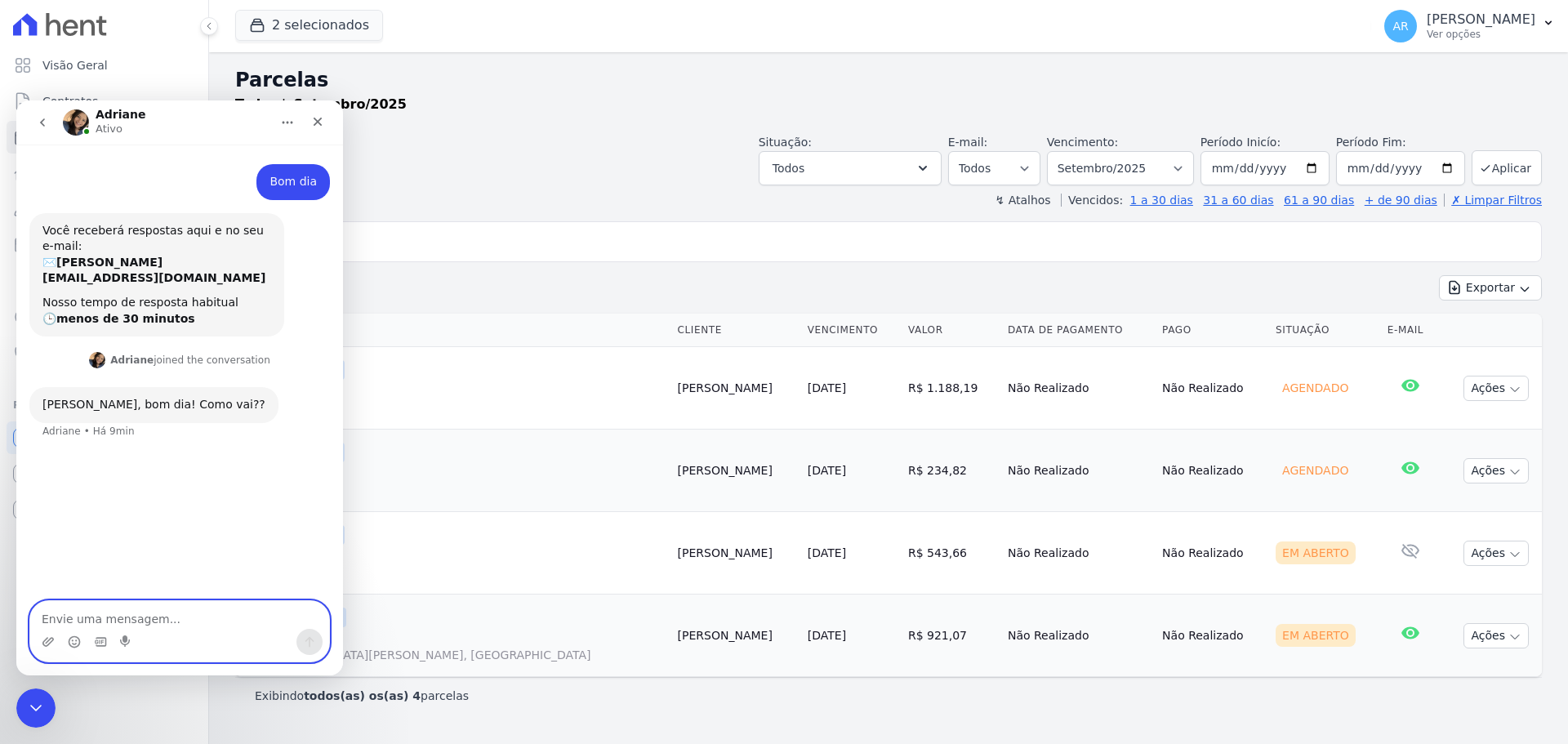
click at [130, 627] on textarea "Envie uma mensagem..." at bounding box center [180, 615] width 299 height 28
type textarea "Tudo bem e com você?"
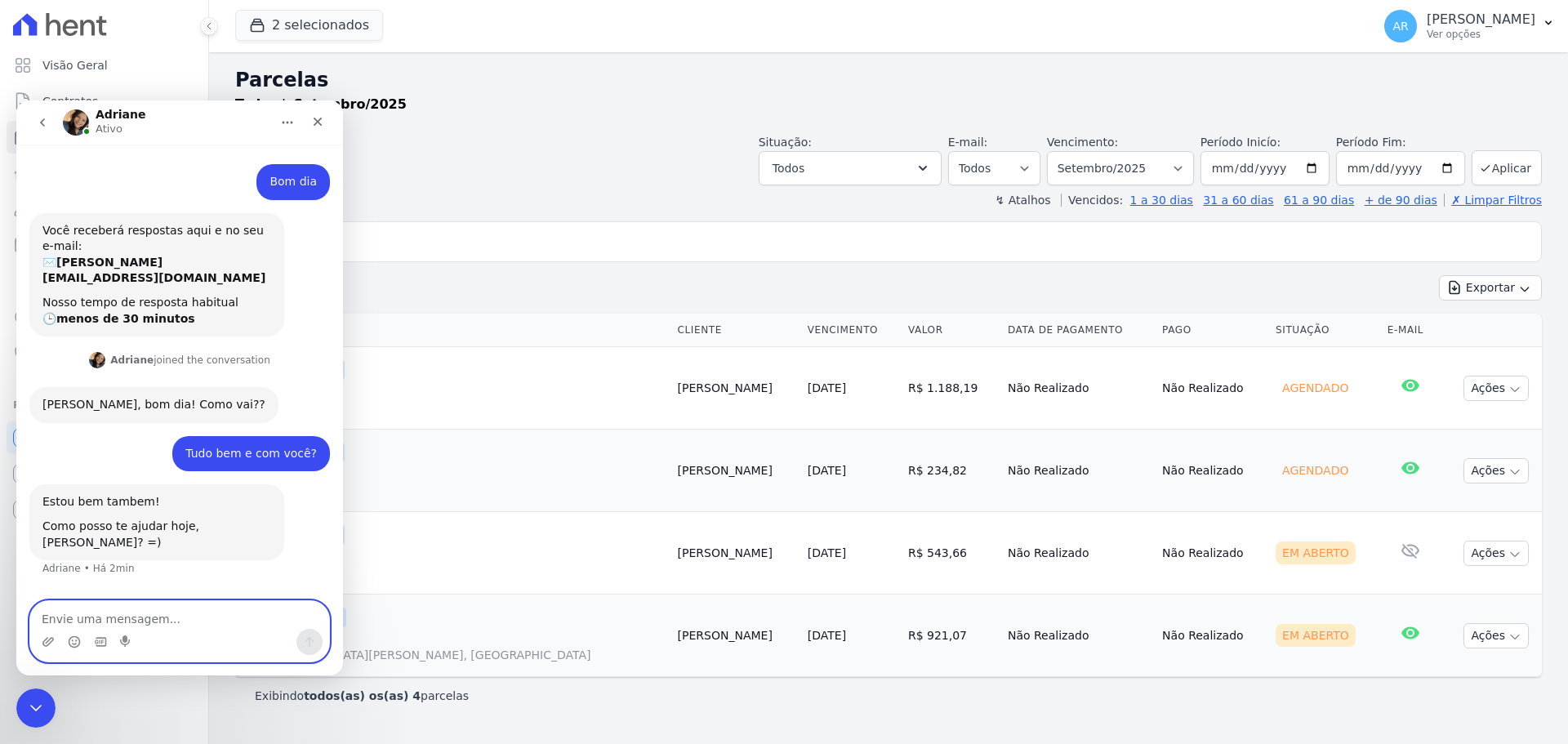
click at [116, 613] on textarea "Envie uma mensagem..." at bounding box center [180, 615] width 299 height 28
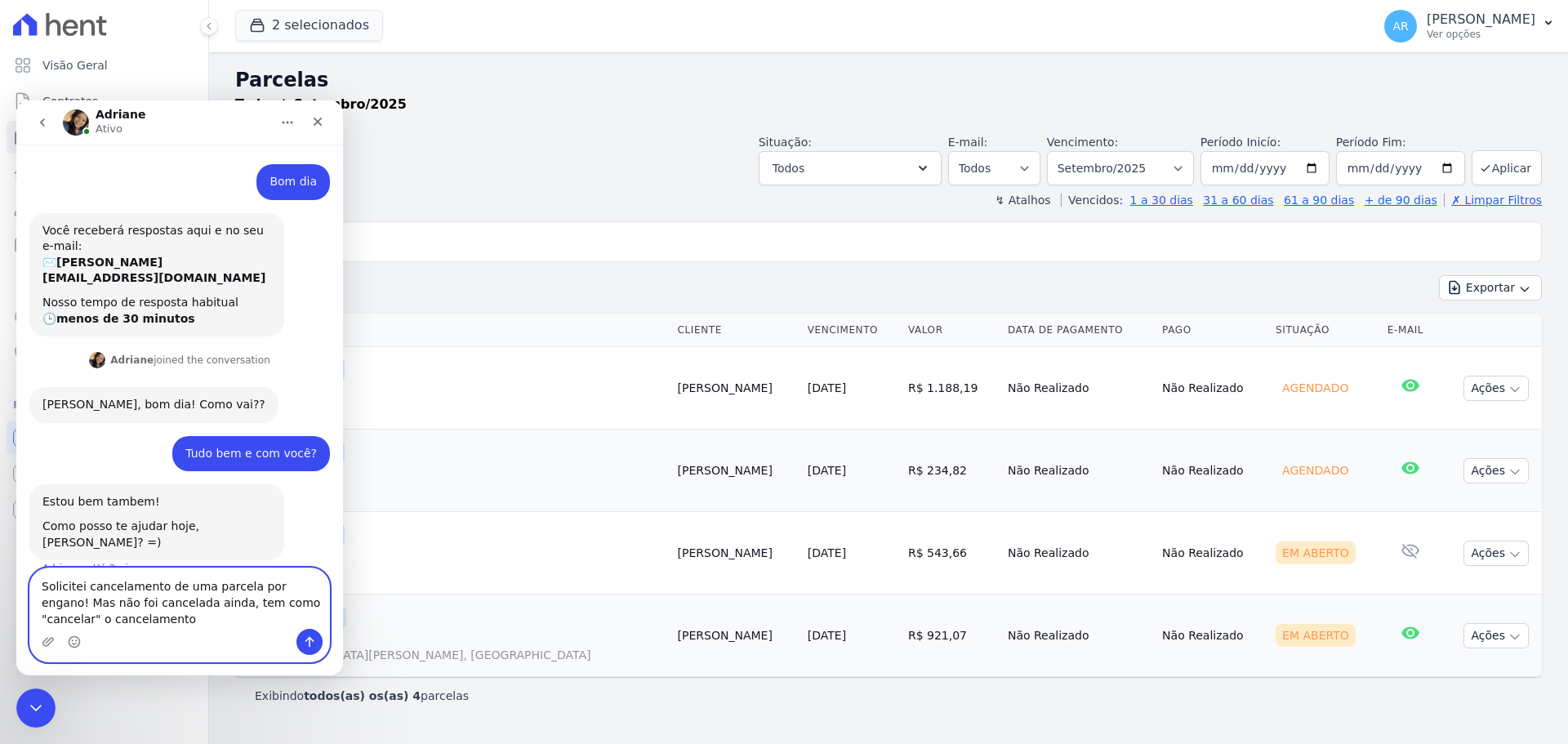
type textarea "Solicitei cancelamento de uma parcela por engano! Mas não foi cancelada ainda, …"
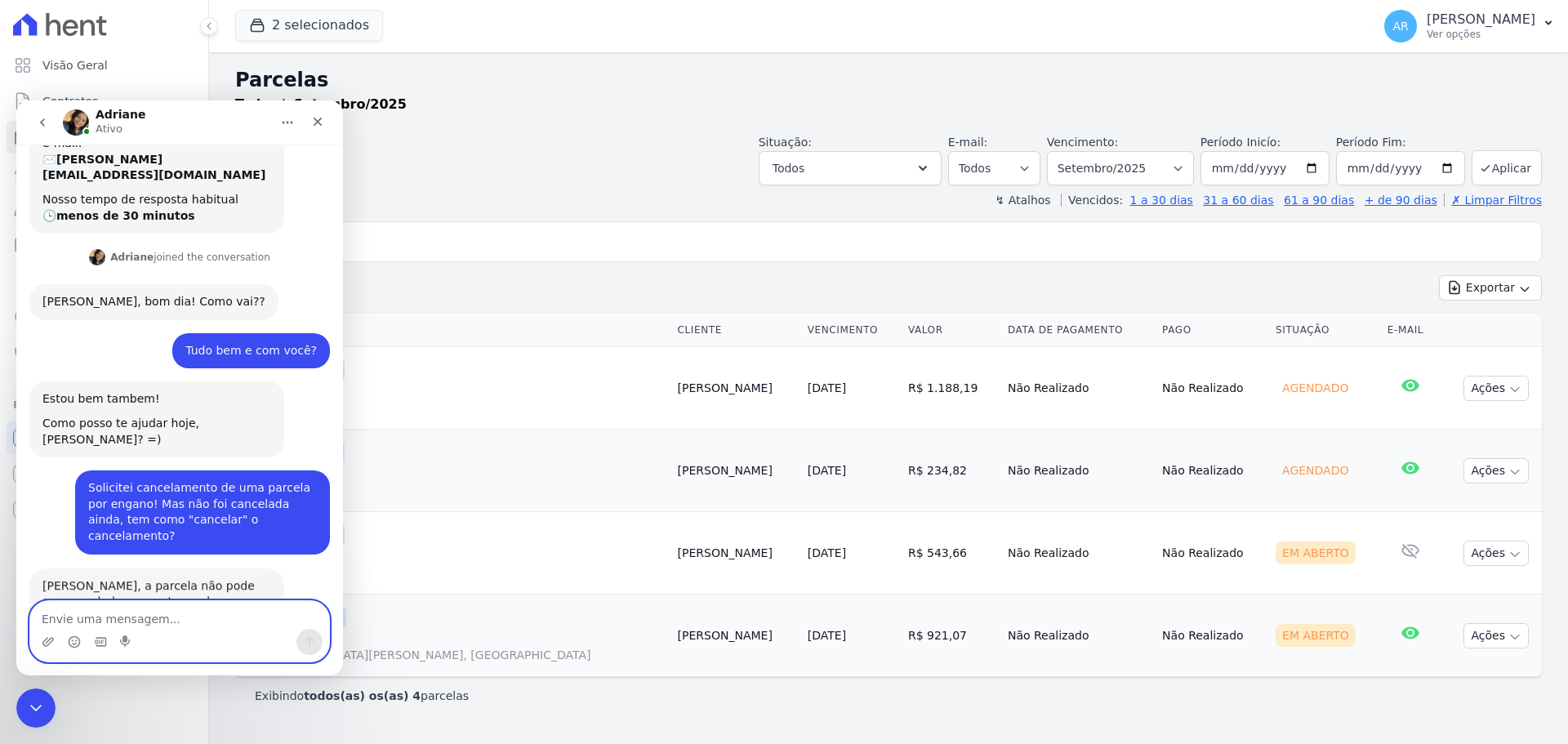
scroll to position [155, 0]
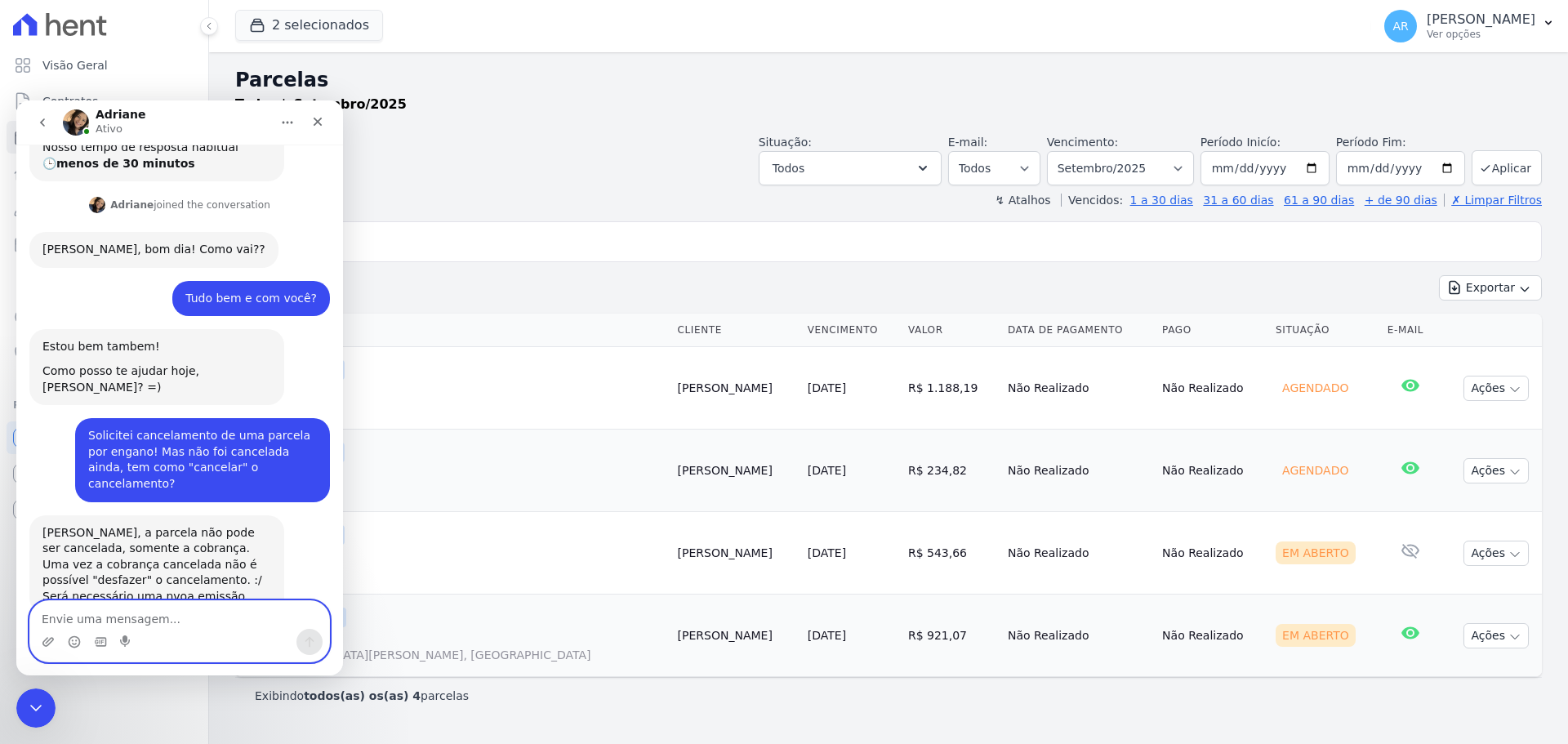
click at [200, 623] on textarea "Envie uma mensagem..." at bounding box center [180, 615] width 299 height 28
click at [153, 617] on textarea "Envie uma mensagem..." at bounding box center [180, 615] width 299 height 28
click at [163, 618] on textarea "Envie uma mensagem..." at bounding box center [180, 615] width 299 height 28
click at [168, 618] on textarea "Envie uma mensagem..." at bounding box center [180, 615] width 299 height 28
type textarea "Ahhh ta bom! Vou refazer, então!! Obrigado!"
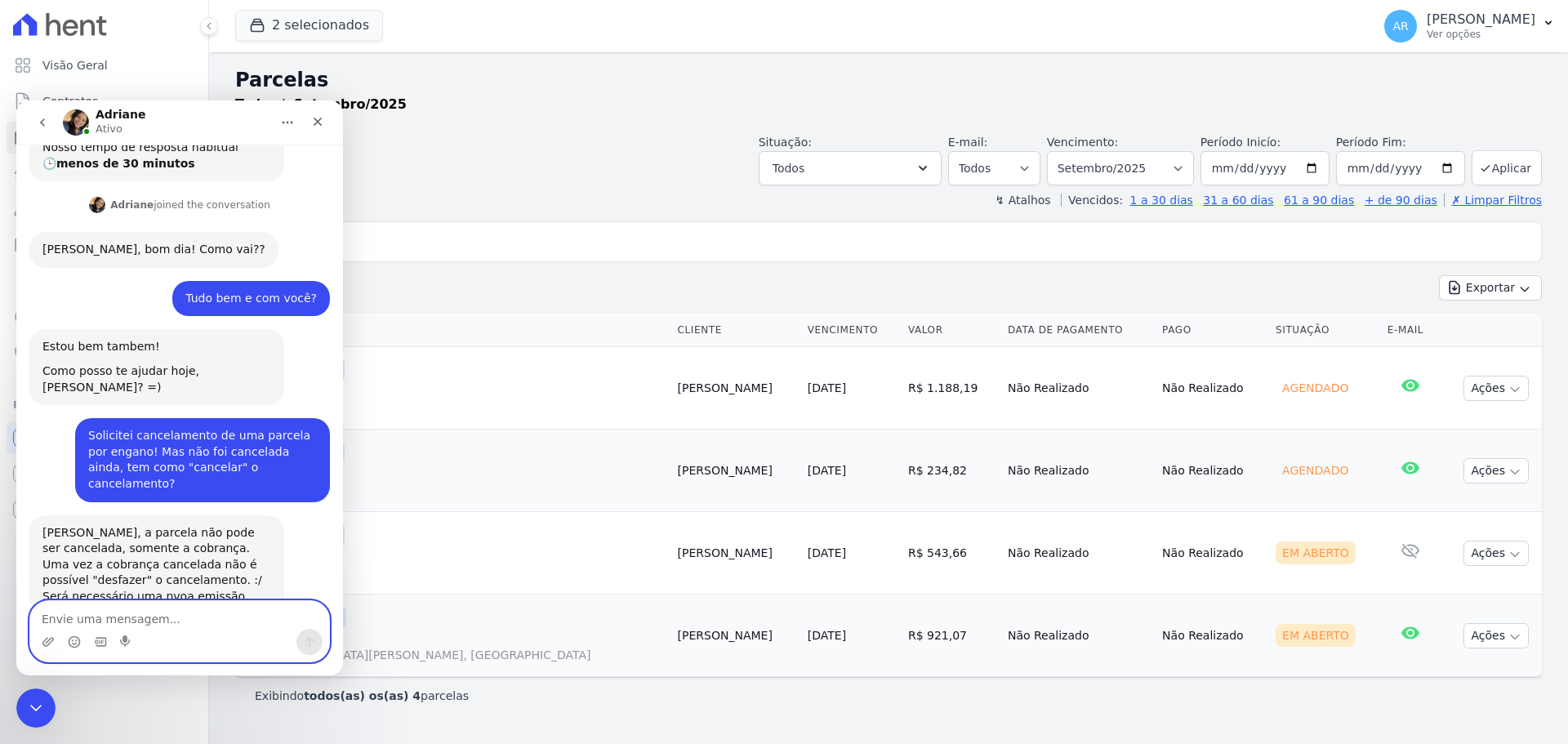
scroll to position [203, 0]
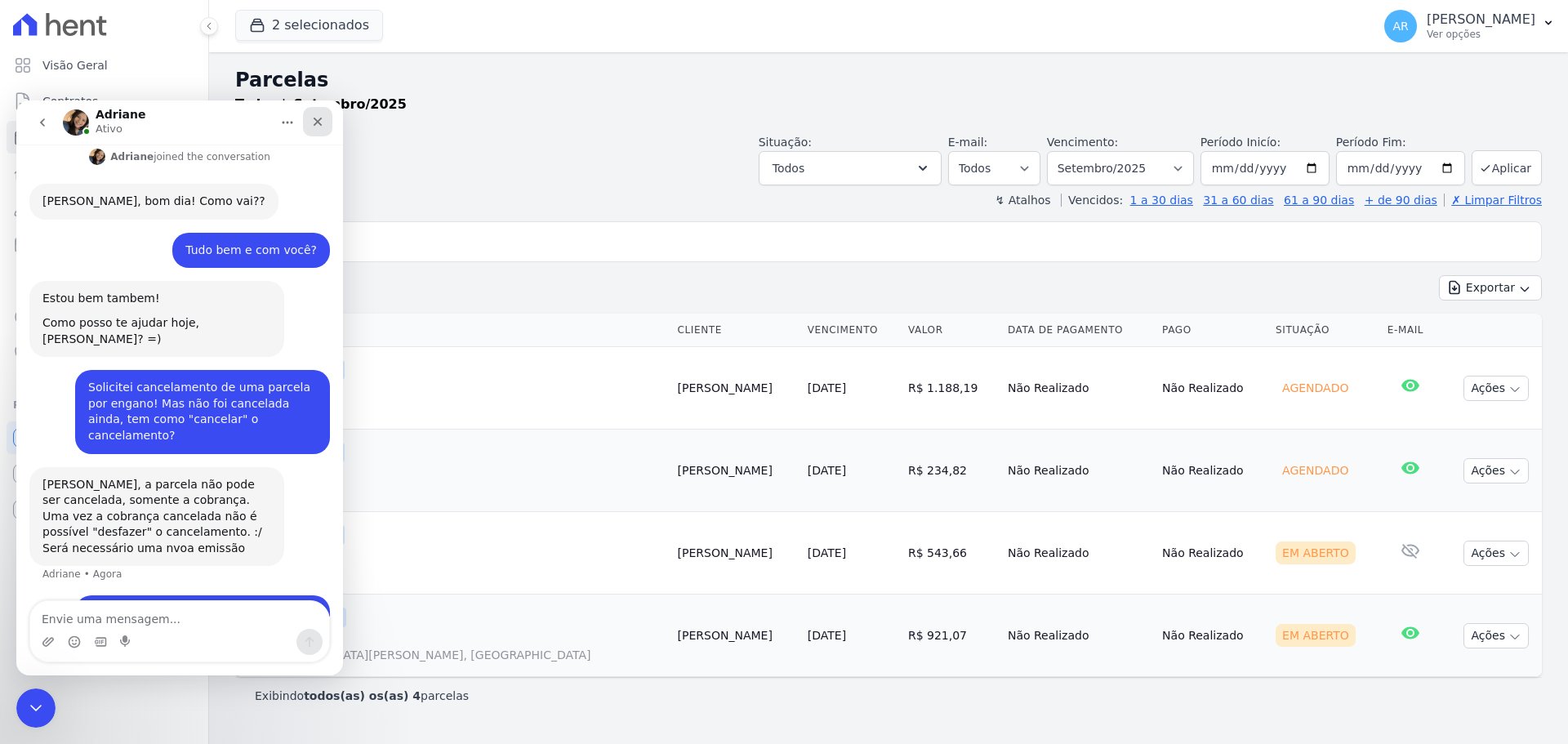
click at [329, 121] on div "Fechar" at bounding box center [318, 122] width 30 height 30
